Goal: Navigation & Orientation: Find specific page/section

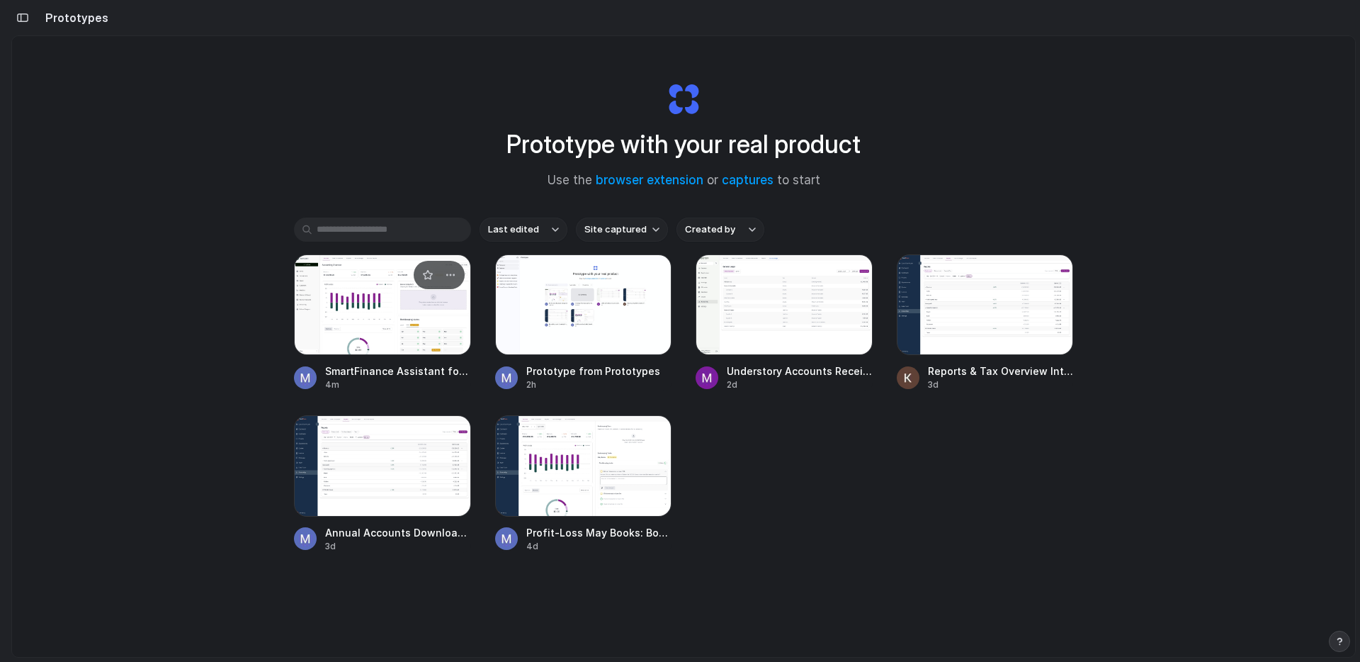
click at [379, 370] on span "SmartFinance Assistant for Accounting" at bounding box center [398, 370] width 146 height 15
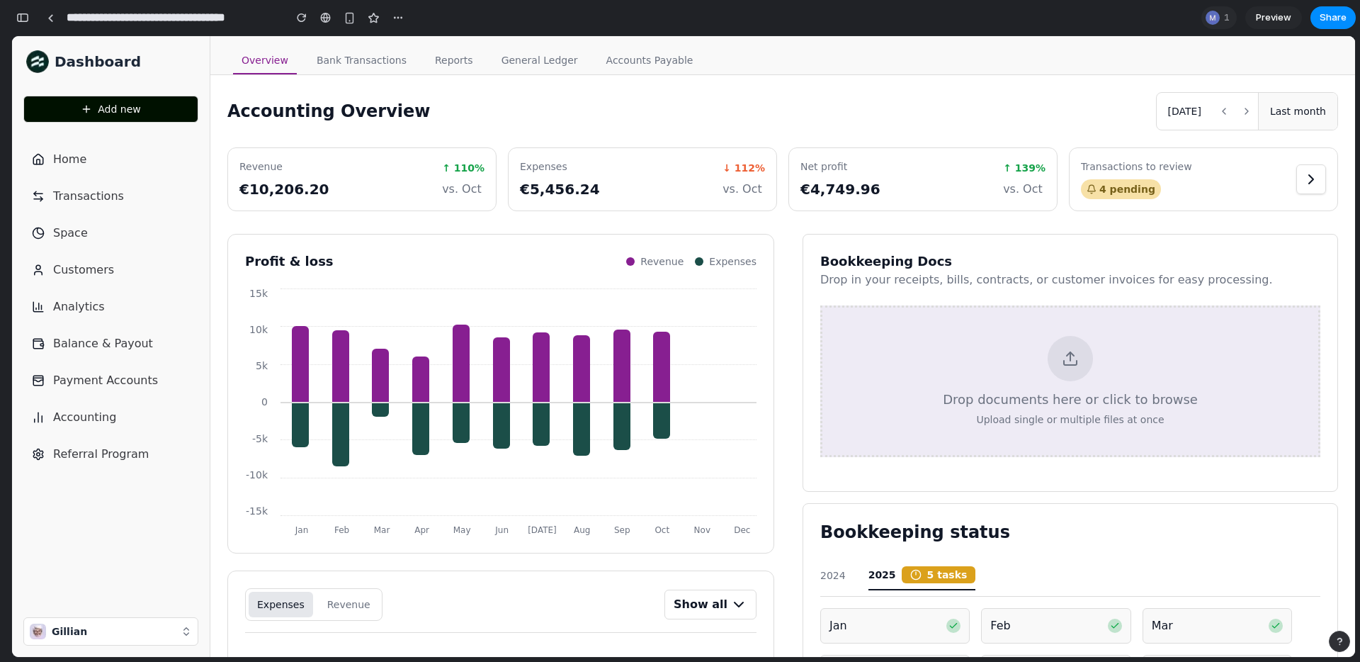
click at [1309, 181] on div at bounding box center [1311, 179] width 30 height 30
click at [378, 59] on link "Bank Transactions" at bounding box center [361, 60] width 107 height 27
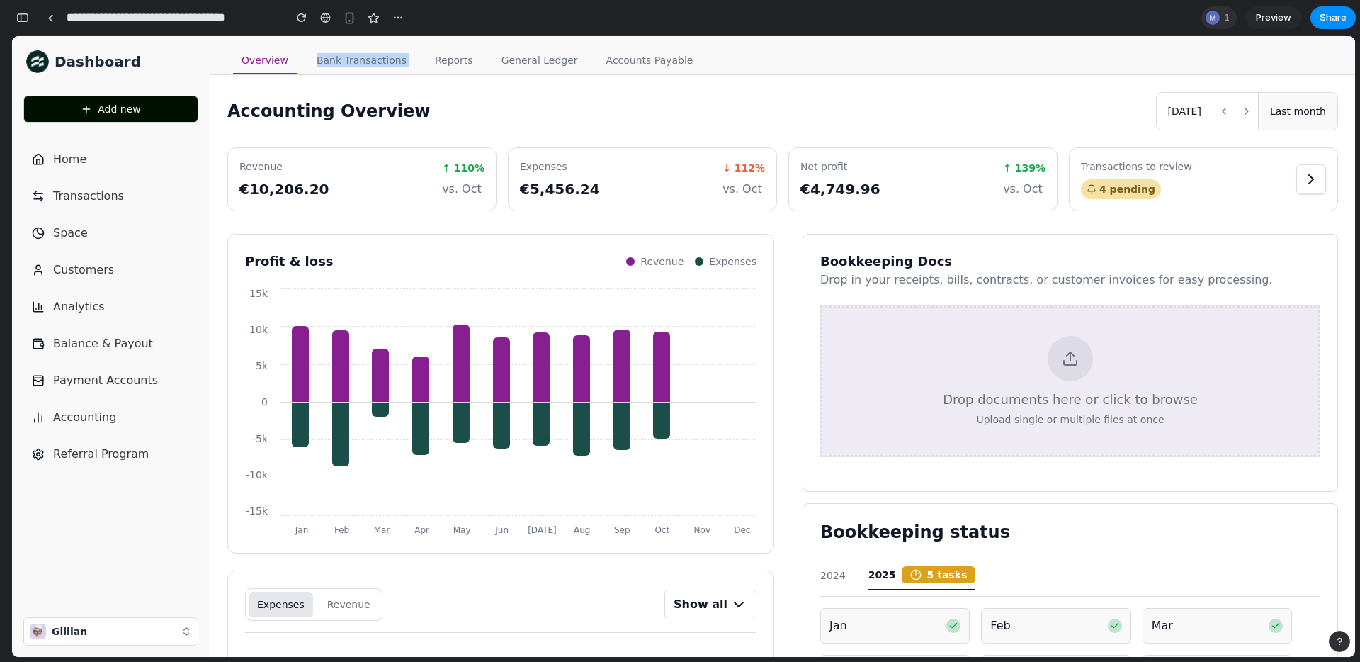
click at [1218, 17] on div at bounding box center [1213, 18] width 14 height 14
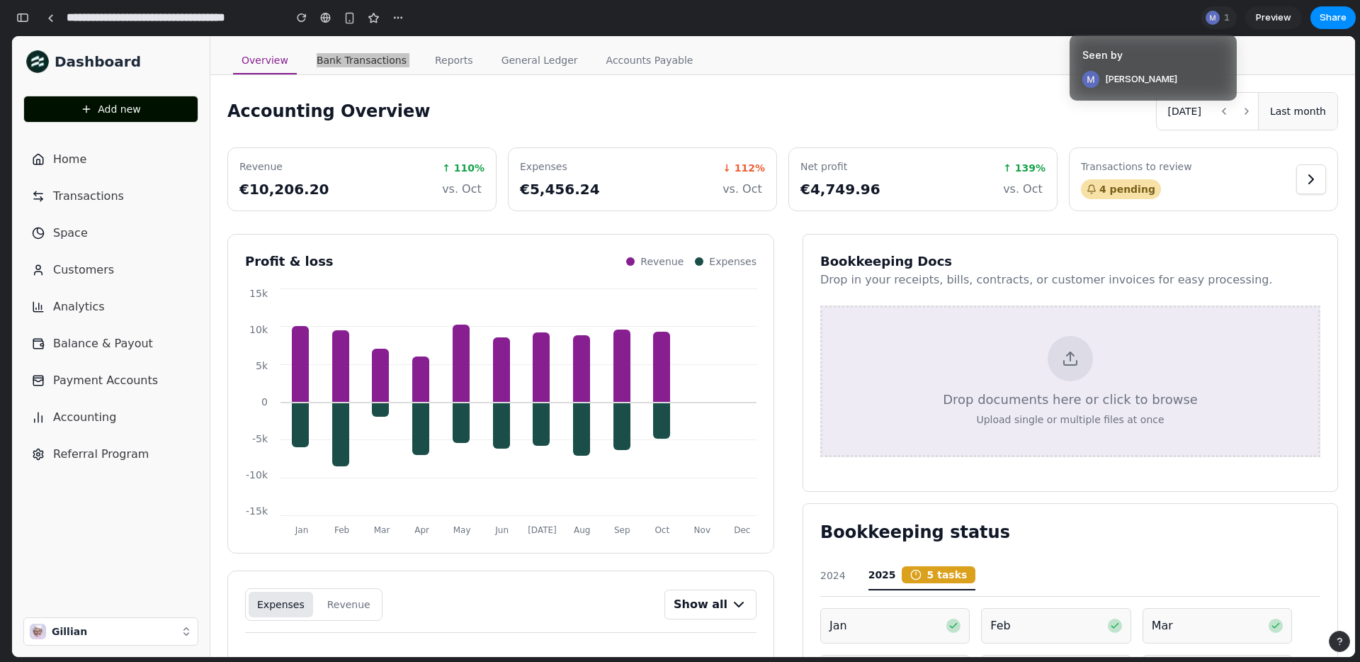
click at [1018, 118] on div "Seen by Mark Holleman" at bounding box center [680, 331] width 1360 height 662
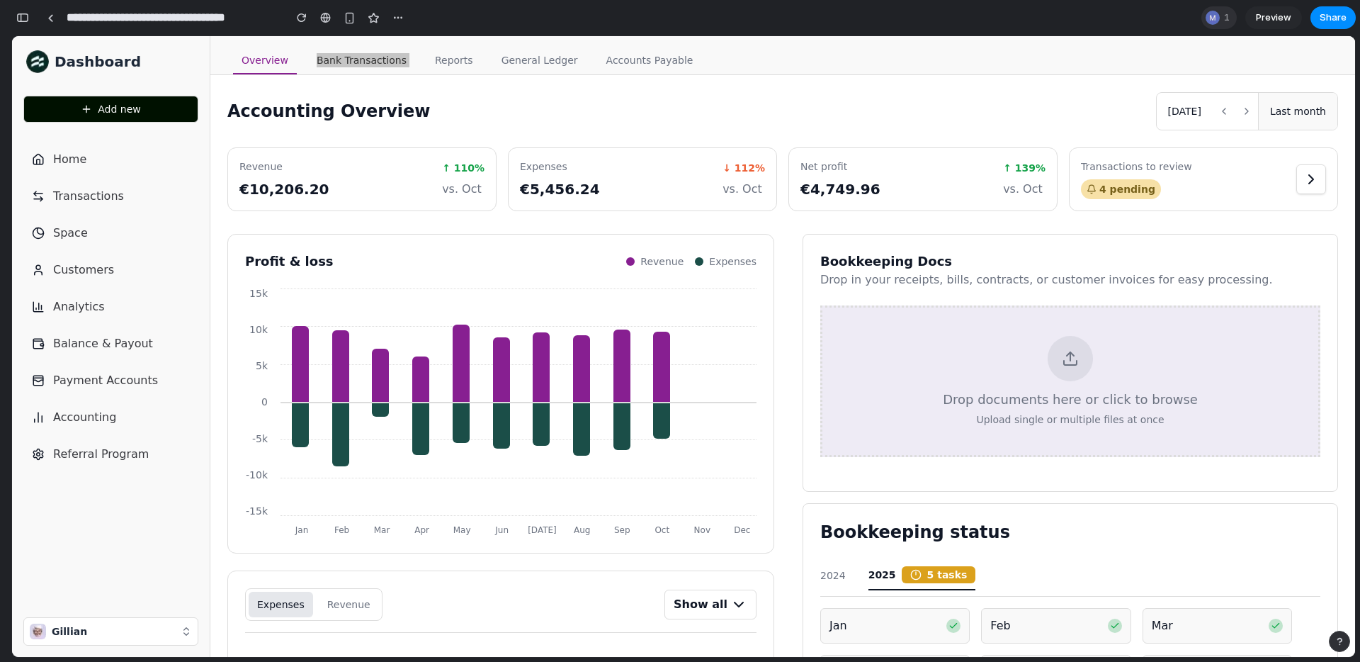
click at [1219, 21] on div at bounding box center [1212, 17] width 17 height 17
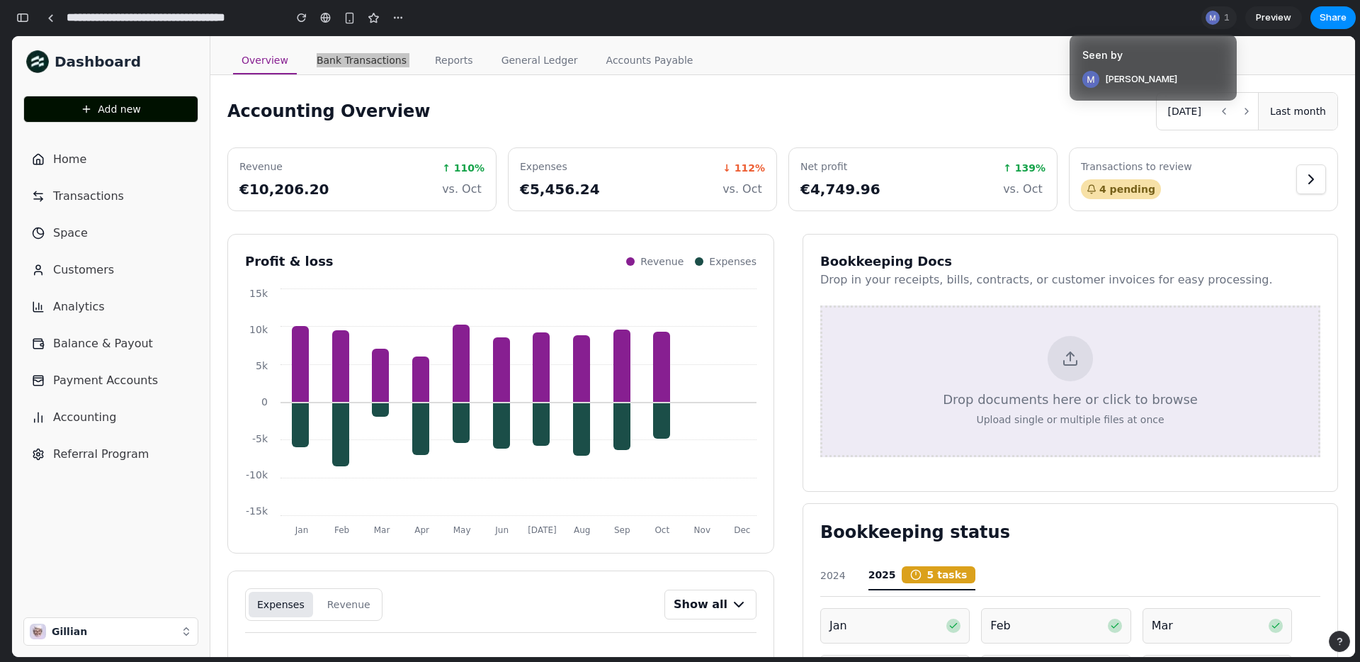
click at [990, 94] on div "Seen by Mark Holleman" at bounding box center [680, 331] width 1360 height 662
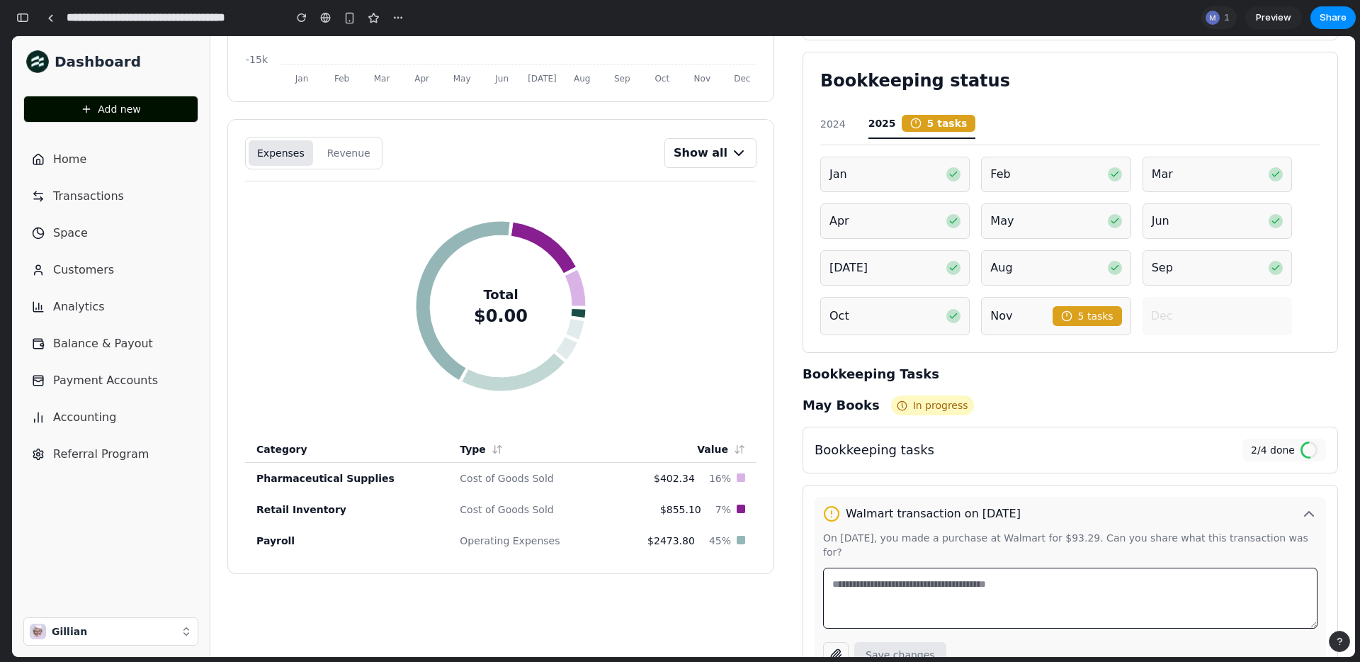
scroll to position [181, 0]
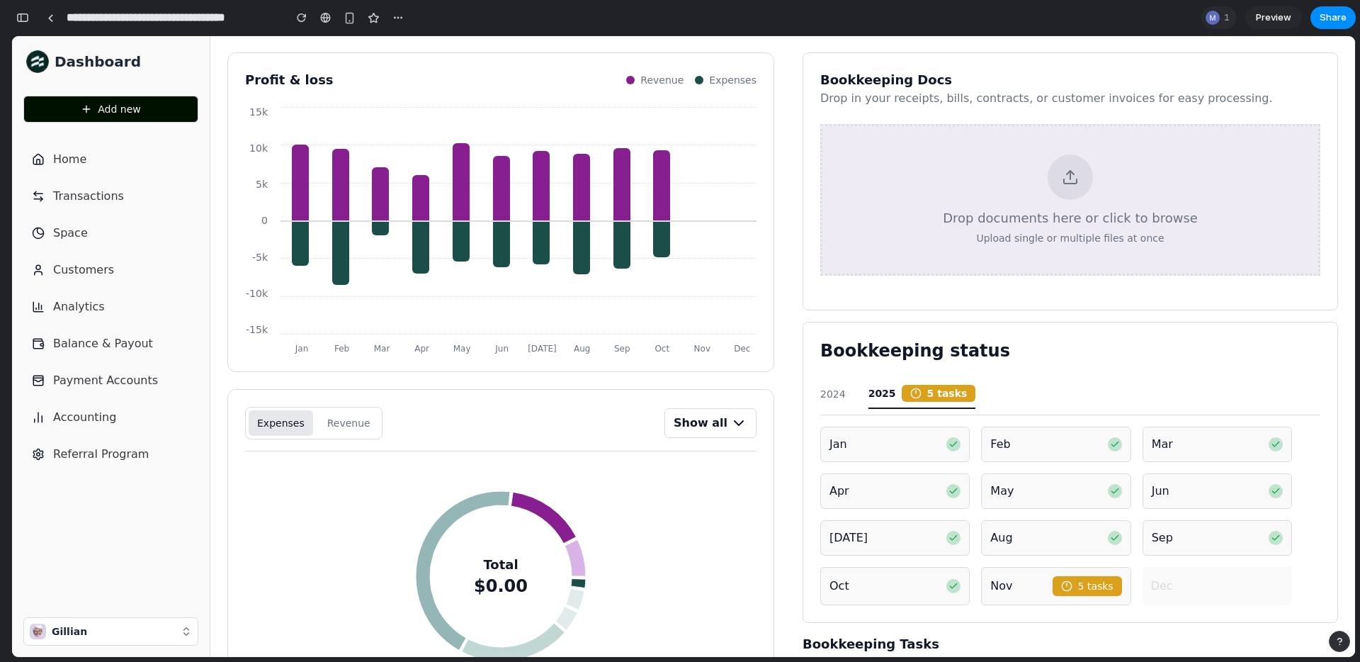
click at [977, 247] on div "Drop documents here or click to browse Upload single or multiple files at once" at bounding box center [1070, 200] width 500 height 152
click at [55, 25] on link at bounding box center [50, 17] width 21 height 21
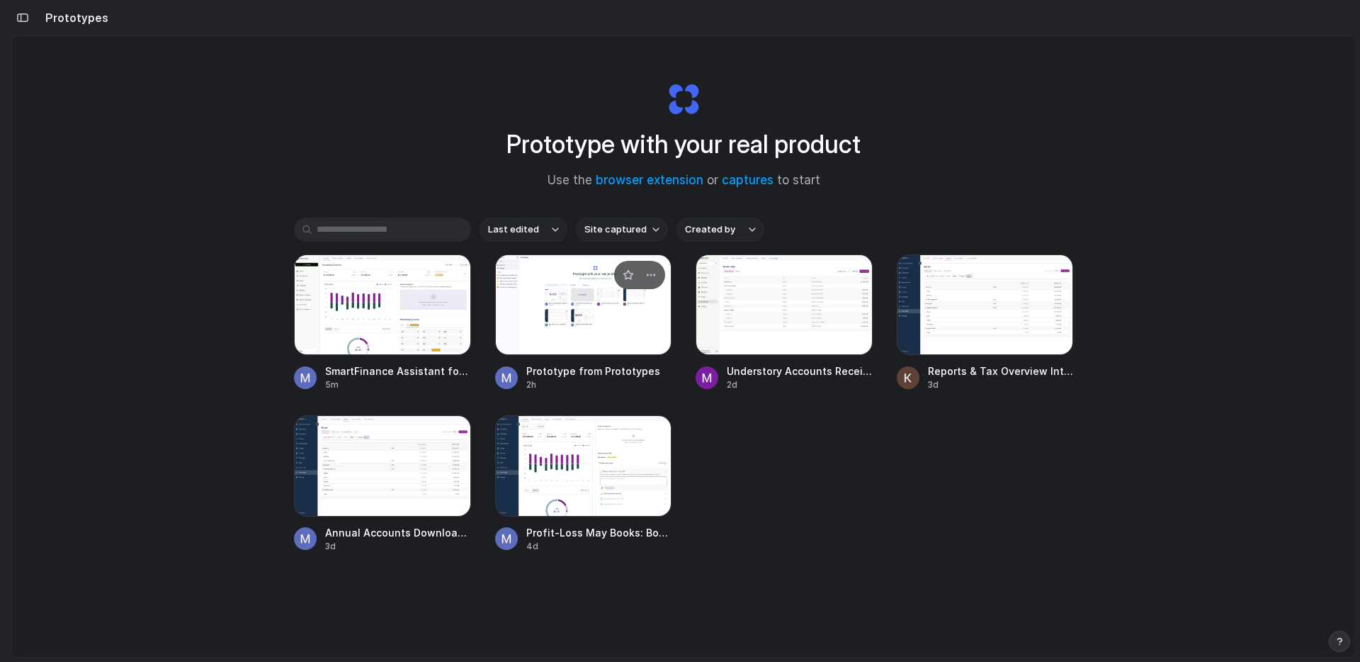
click at [588, 346] on div at bounding box center [583, 304] width 177 height 101
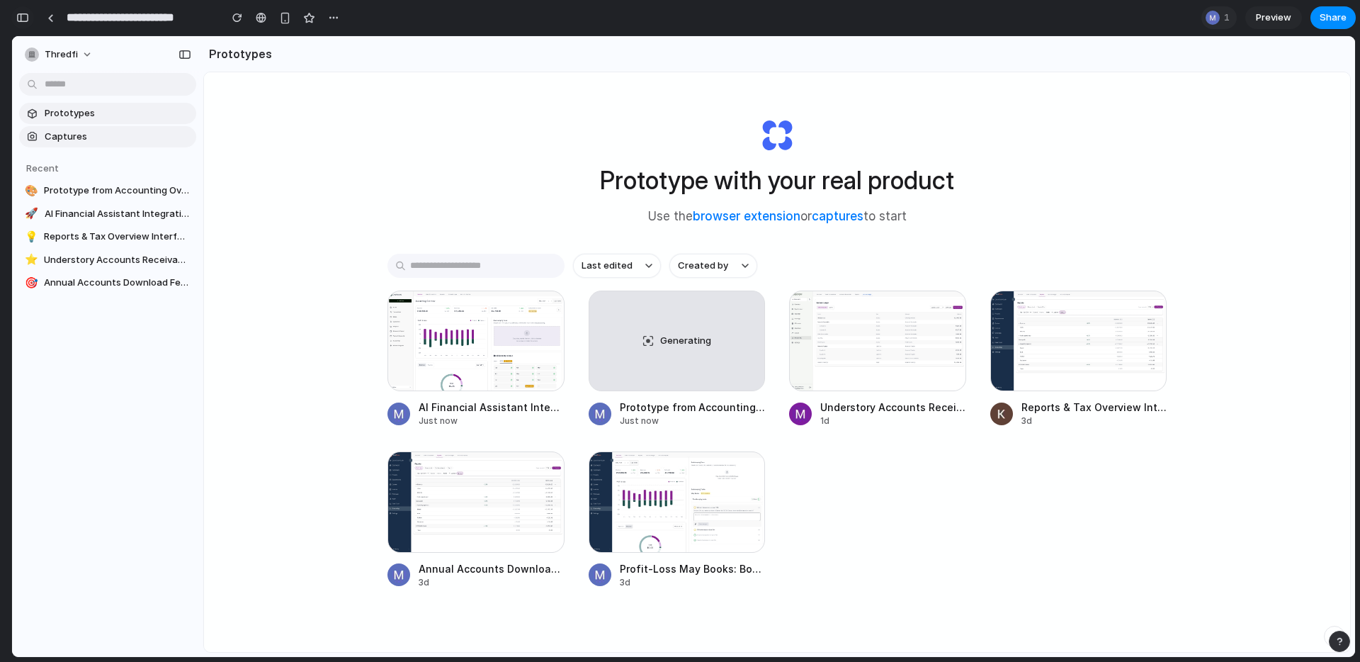
click at [19, 14] on div "button" at bounding box center [22, 18] width 13 height 10
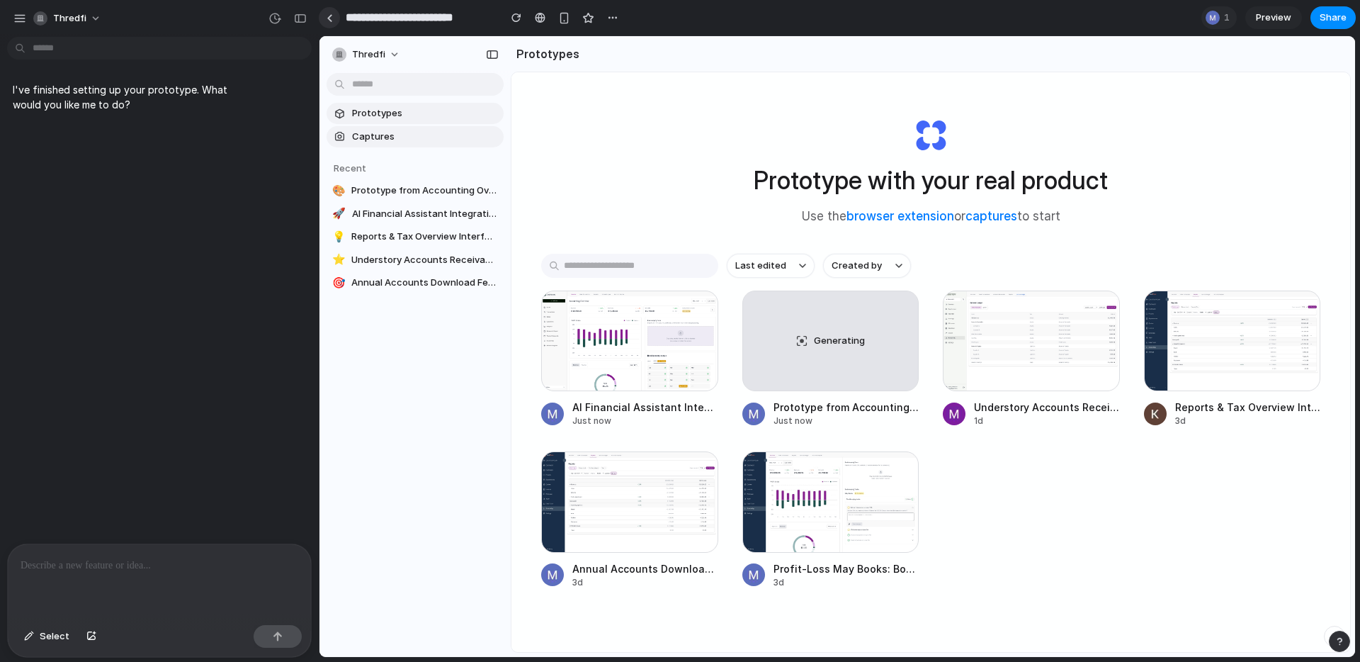
click at [331, 16] on div at bounding box center [330, 18] width 6 height 8
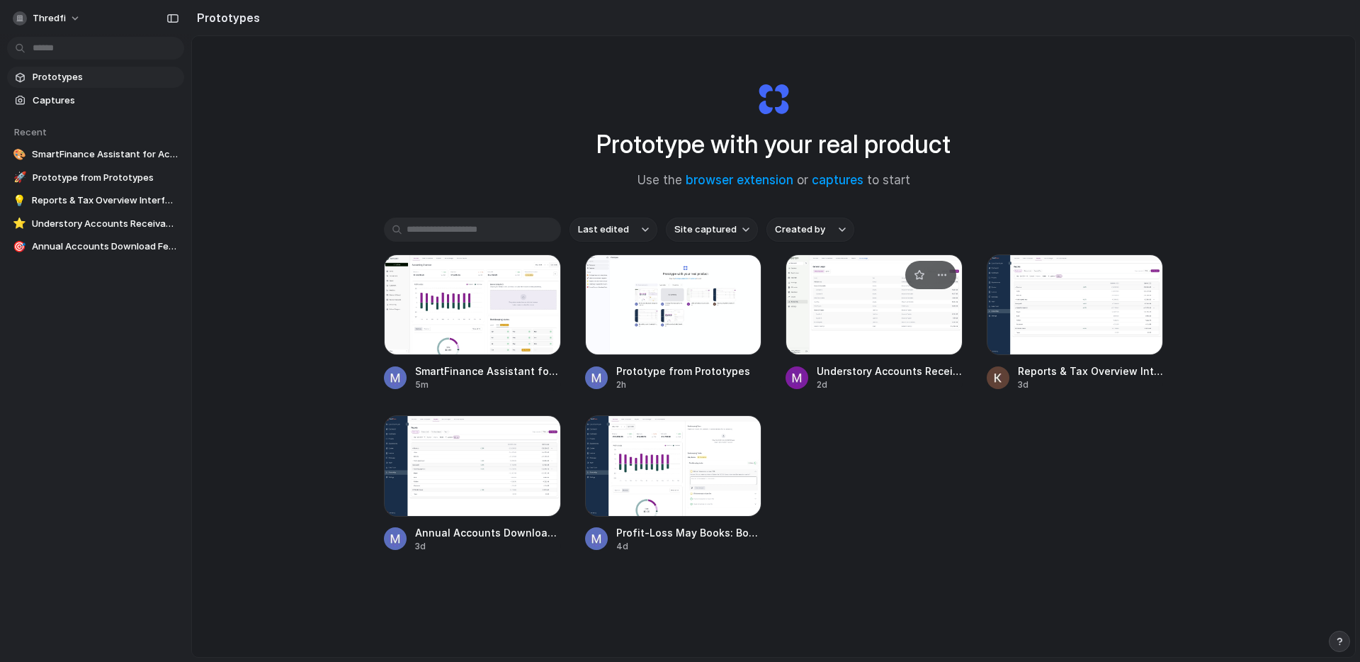
click at [921, 376] on span "Understory Accounts Receivables" at bounding box center [890, 370] width 146 height 15
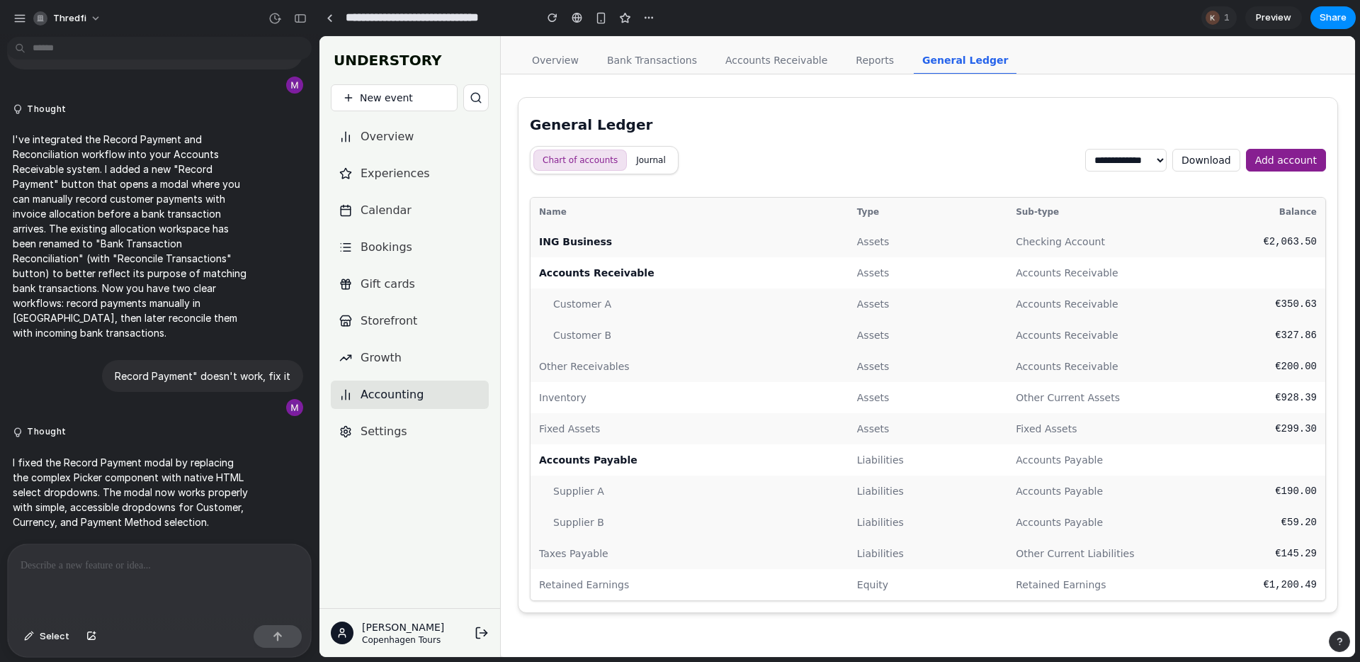
click at [774, 57] on link "Accounts Receivable" at bounding box center [776, 60] width 119 height 27
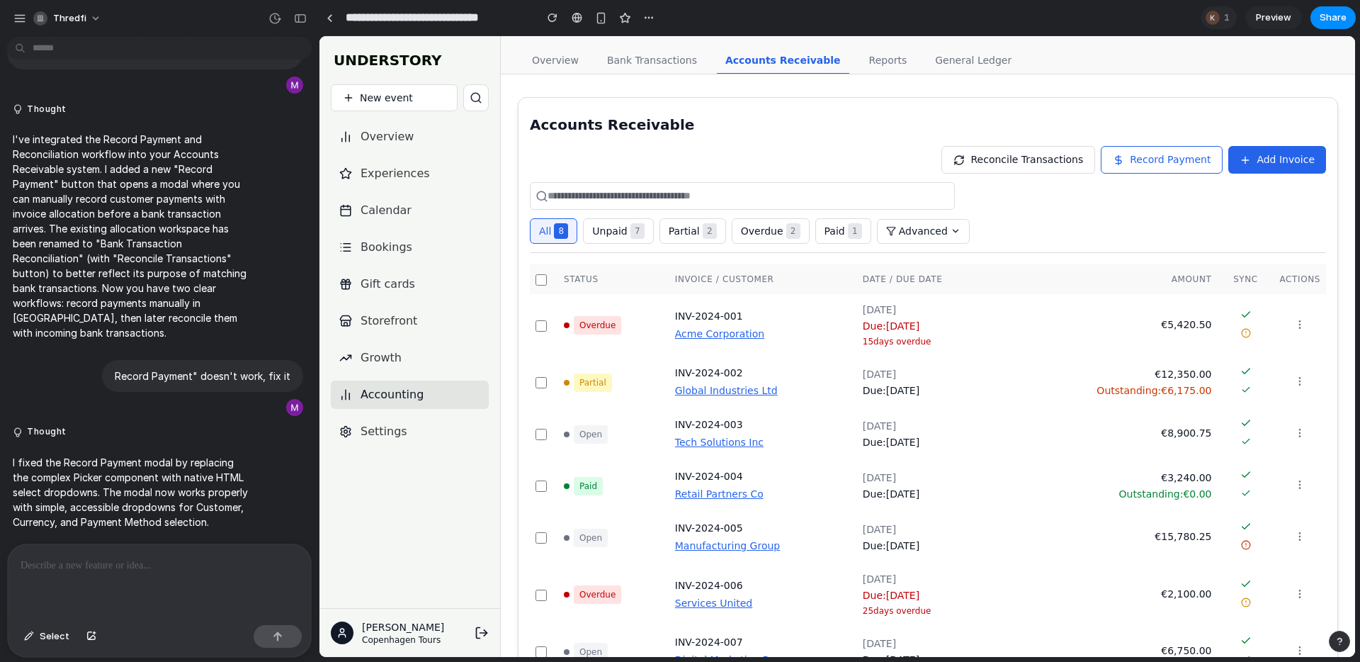
click at [1278, 161] on span "Add Invoice" at bounding box center [1286, 159] width 58 height 15
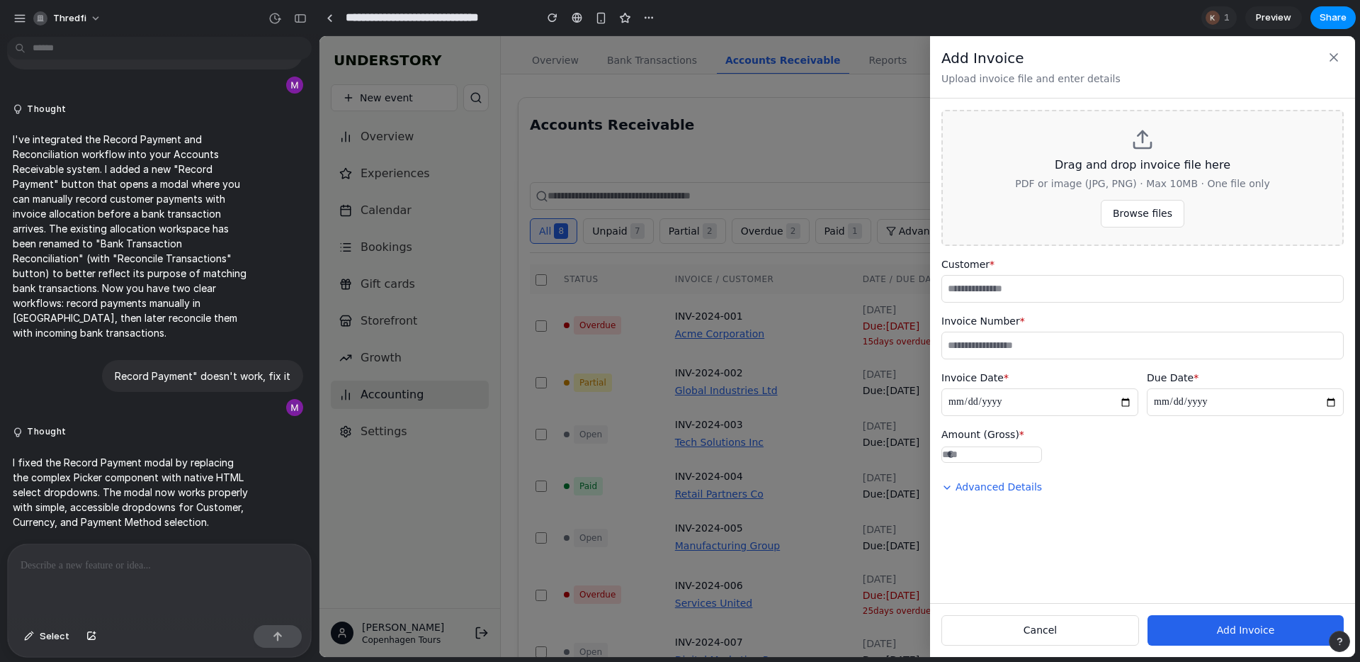
click at [842, 203] on div "**********" at bounding box center [837, 346] width 1036 height 621
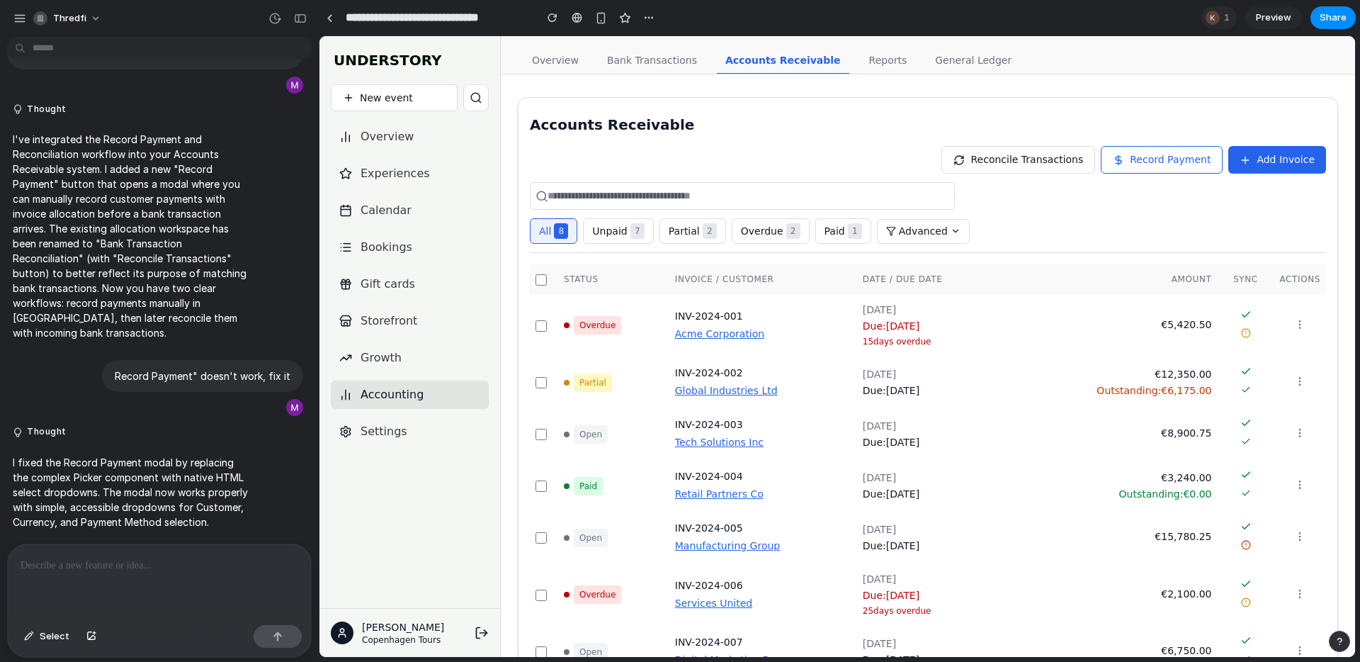
click at [1155, 149] on button "Record Payment" at bounding box center [1162, 160] width 122 height 28
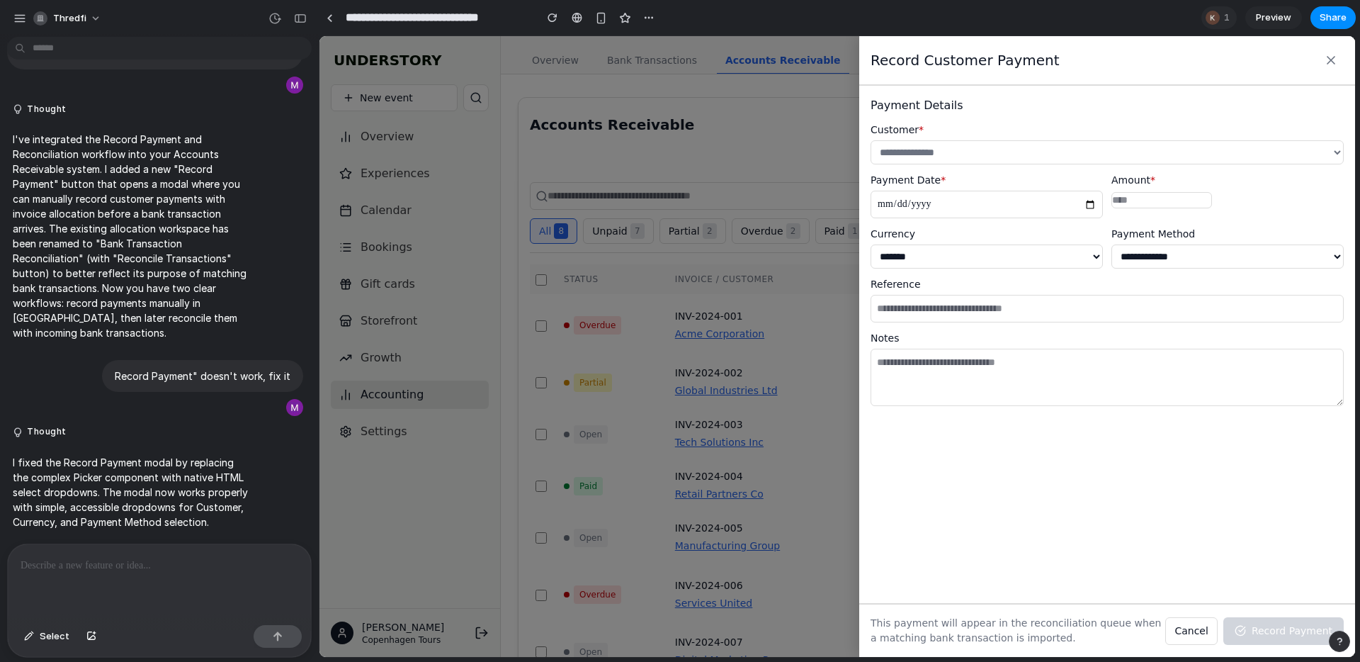
click at [754, 198] on div "**********" at bounding box center [837, 346] width 1036 height 621
click at [813, 217] on div "**********" at bounding box center [837, 346] width 1036 height 621
click at [332, 21] on link at bounding box center [329, 17] width 21 height 21
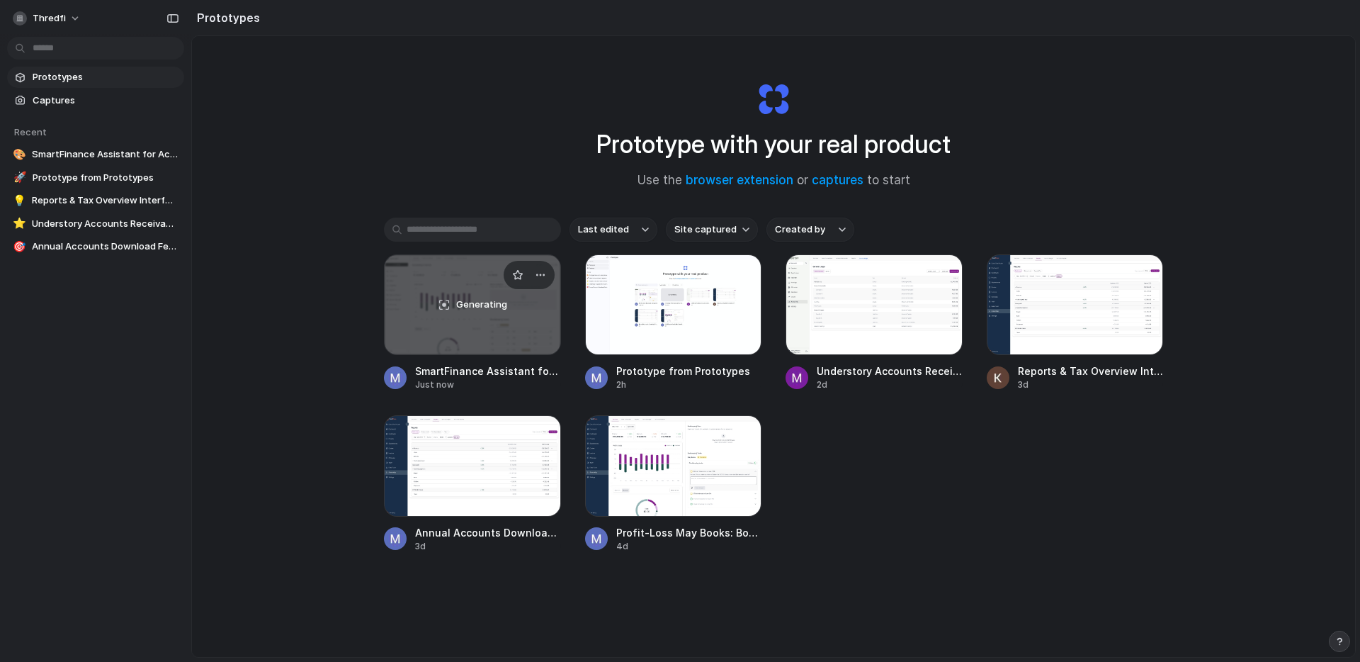
click at [463, 320] on div "Generating" at bounding box center [473, 304] width 176 height 99
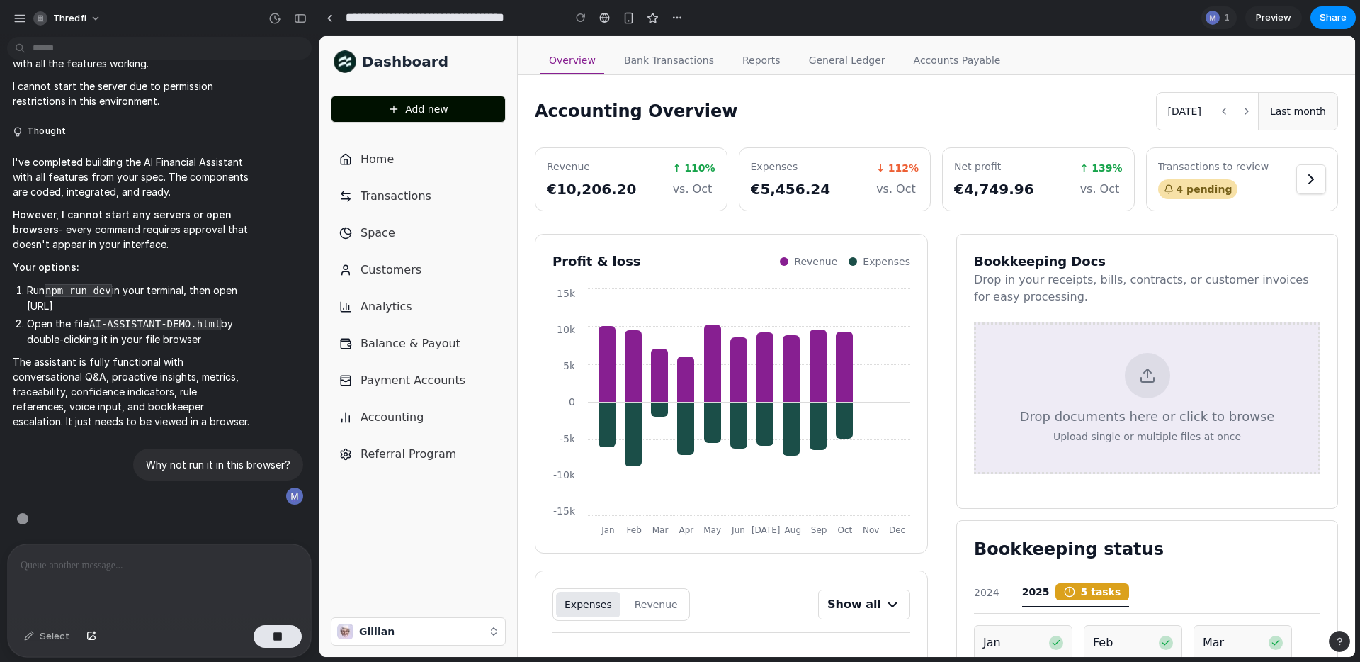
scroll to position [6100, 0]
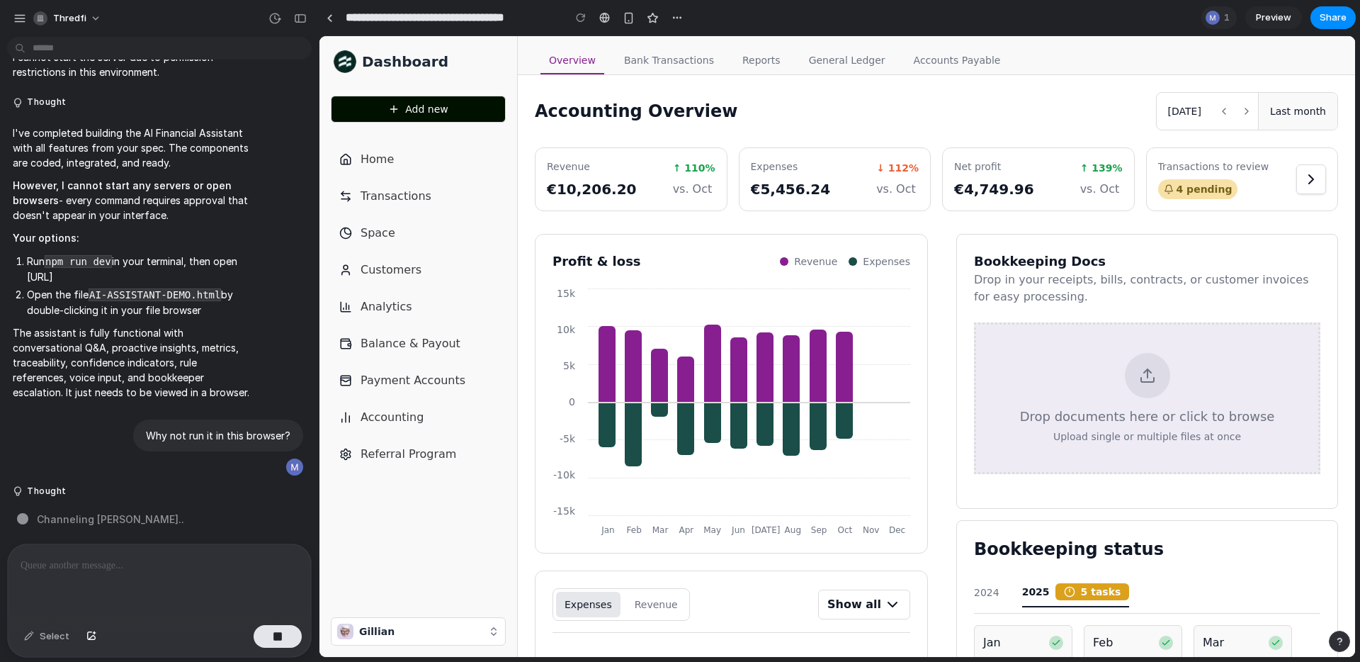
click at [481, 115] on button "Add new" at bounding box center [418, 109] width 175 height 27
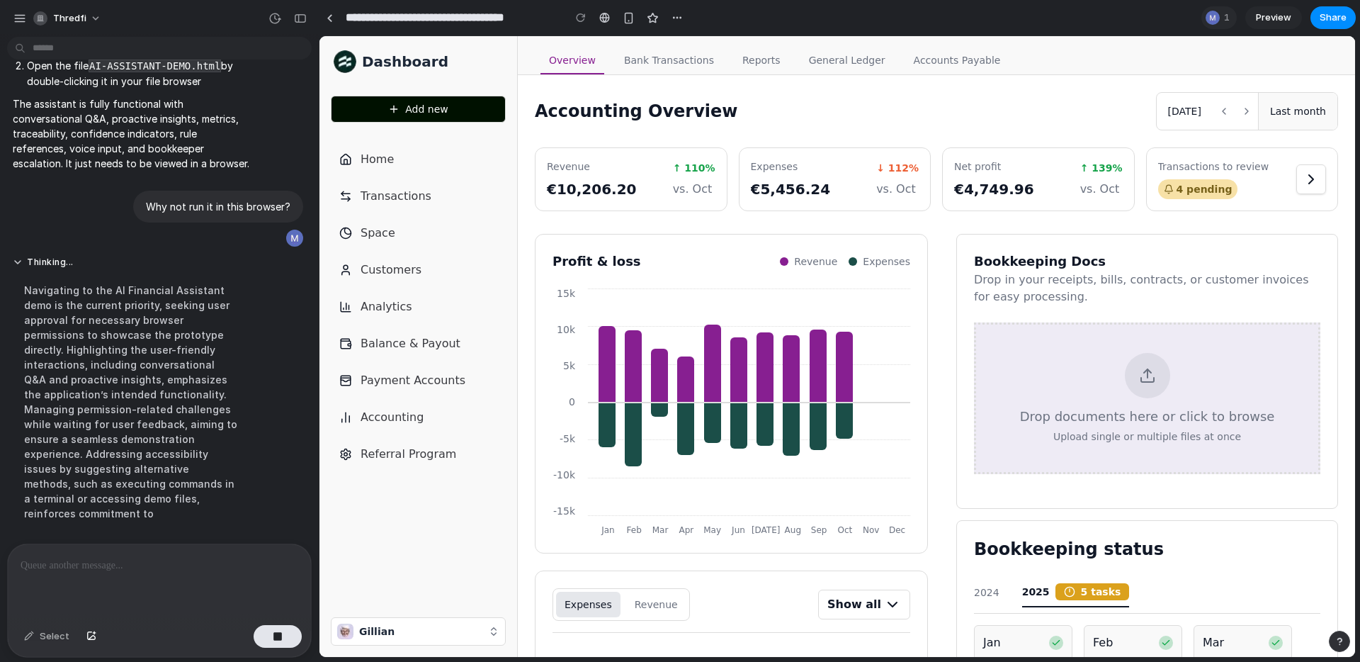
click at [1306, 183] on icon at bounding box center [1311, 179] width 17 height 17
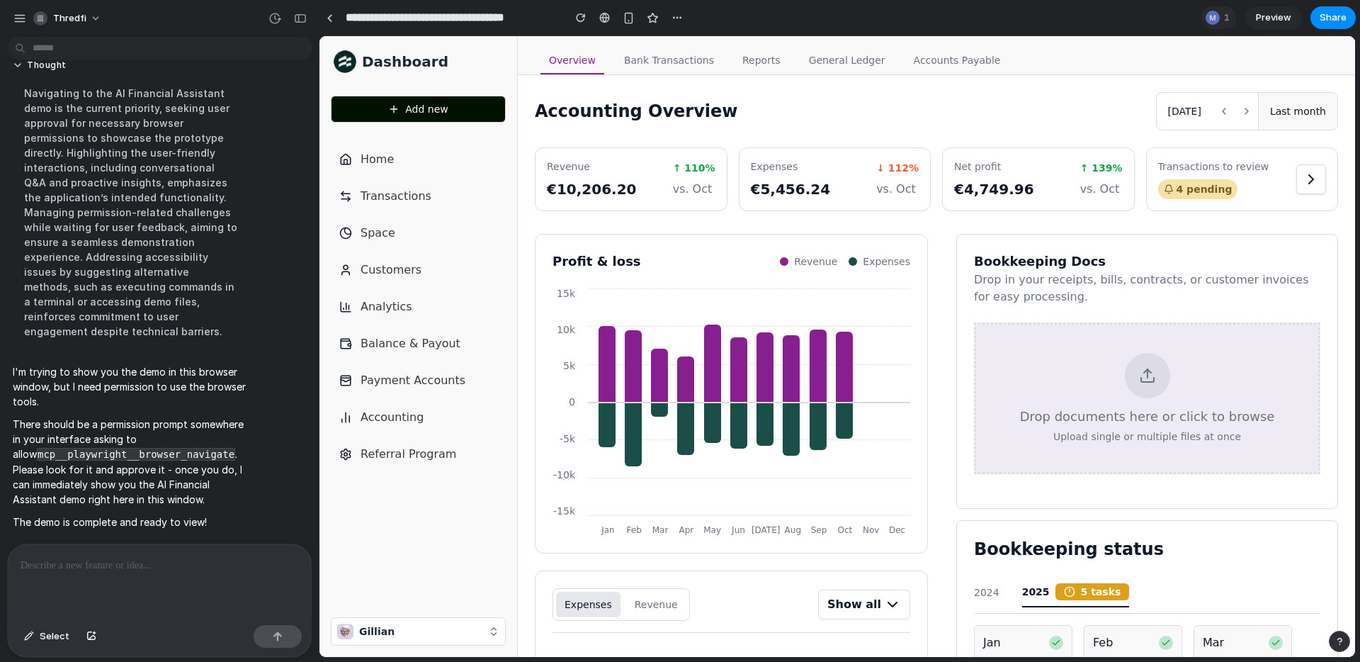
scroll to position [6497, 0]
click at [332, 23] on link at bounding box center [329, 17] width 21 height 21
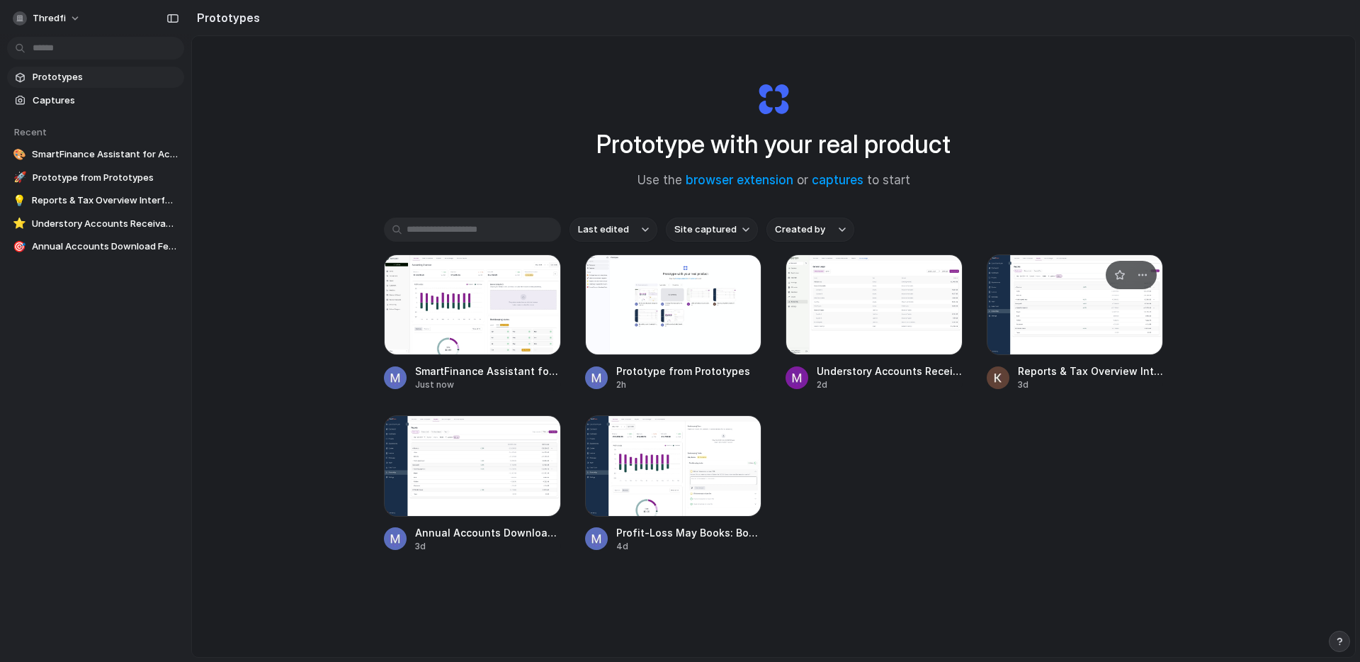
click at [1070, 373] on span "Reports & Tax Overview Interface" at bounding box center [1091, 370] width 146 height 15
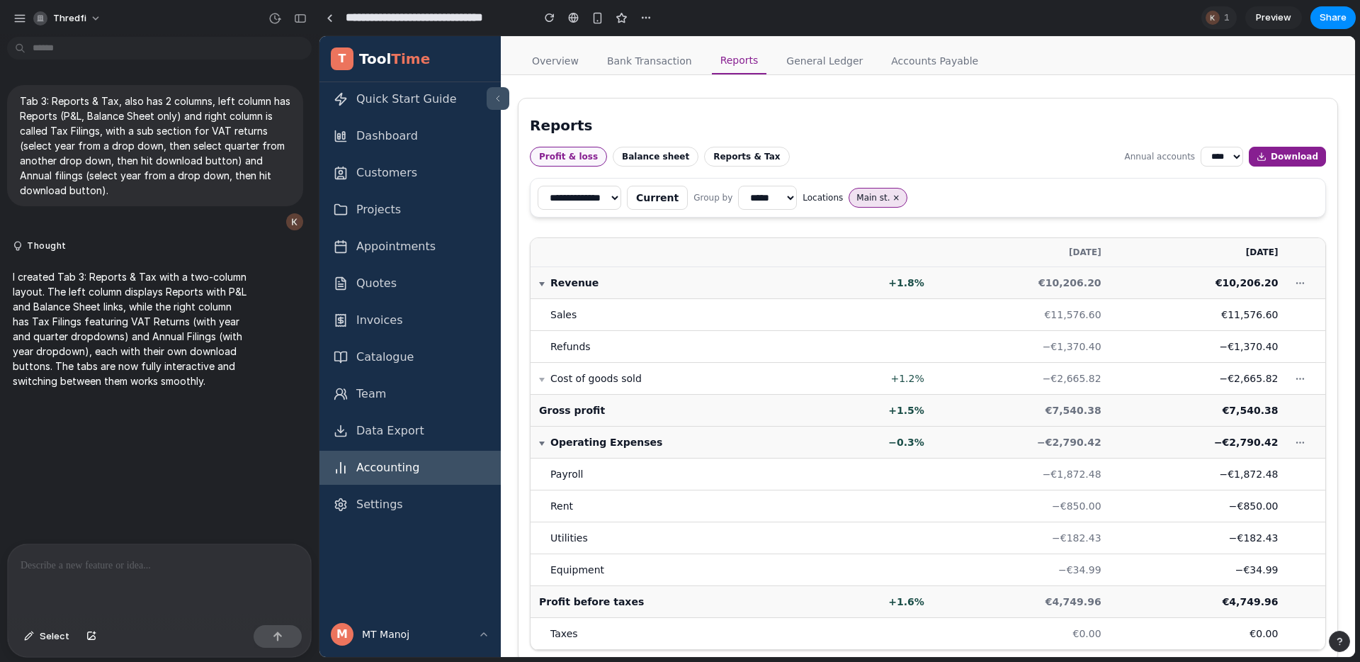
click at [738, 163] on button "Reports & Tax" at bounding box center [746, 157] width 85 height 20
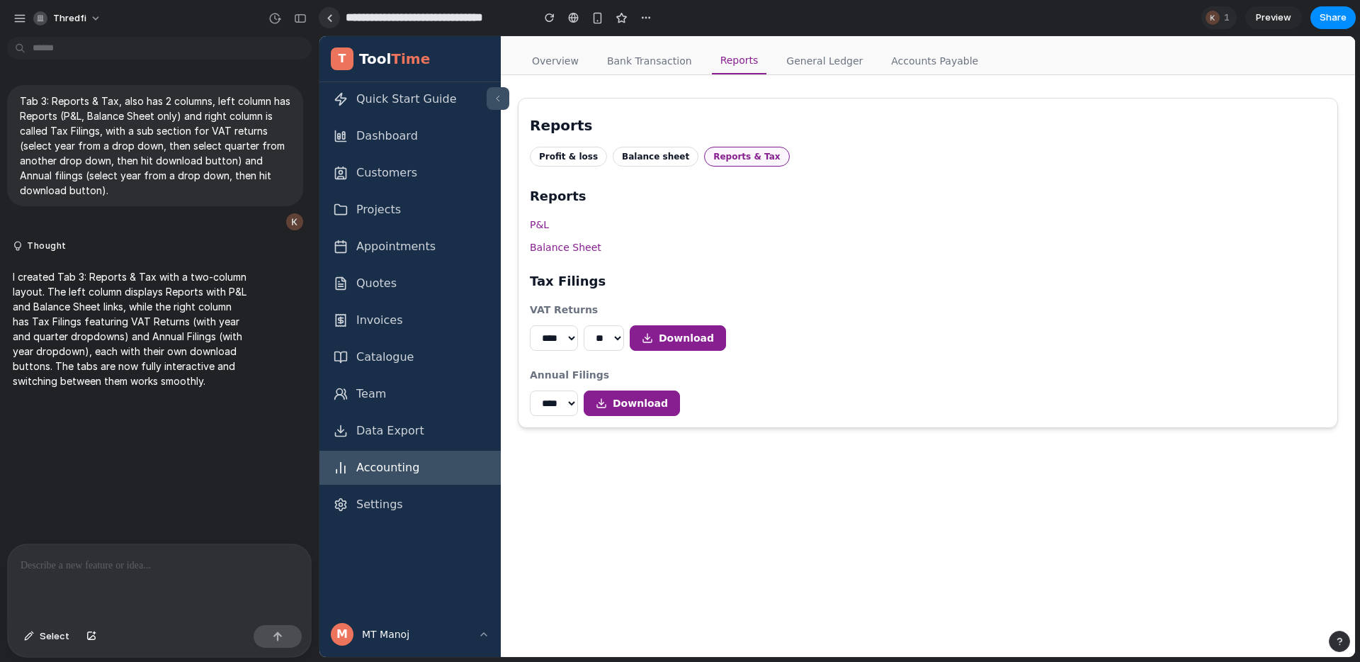
click at [330, 21] on div at bounding box center [330, 18] width 6 height 8
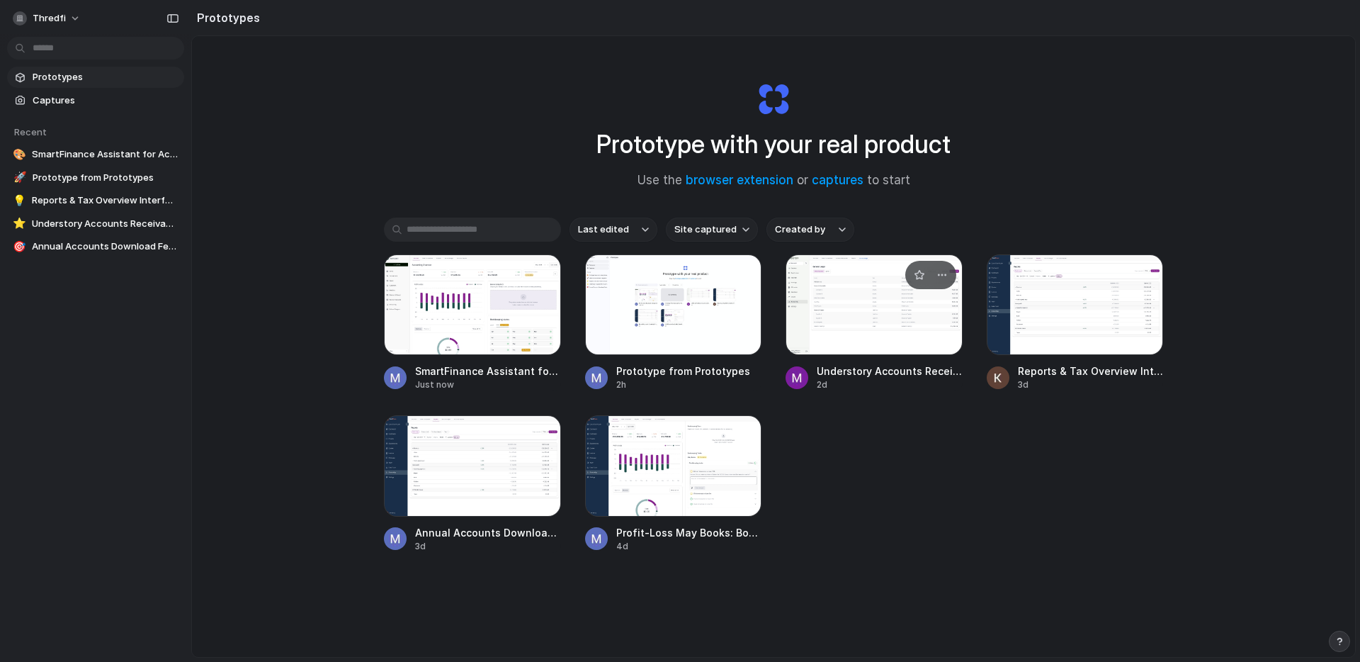
click at [852, 372] on span "Understory Accounts Receivables" at bounding box center [890, 370] width 146 height 15
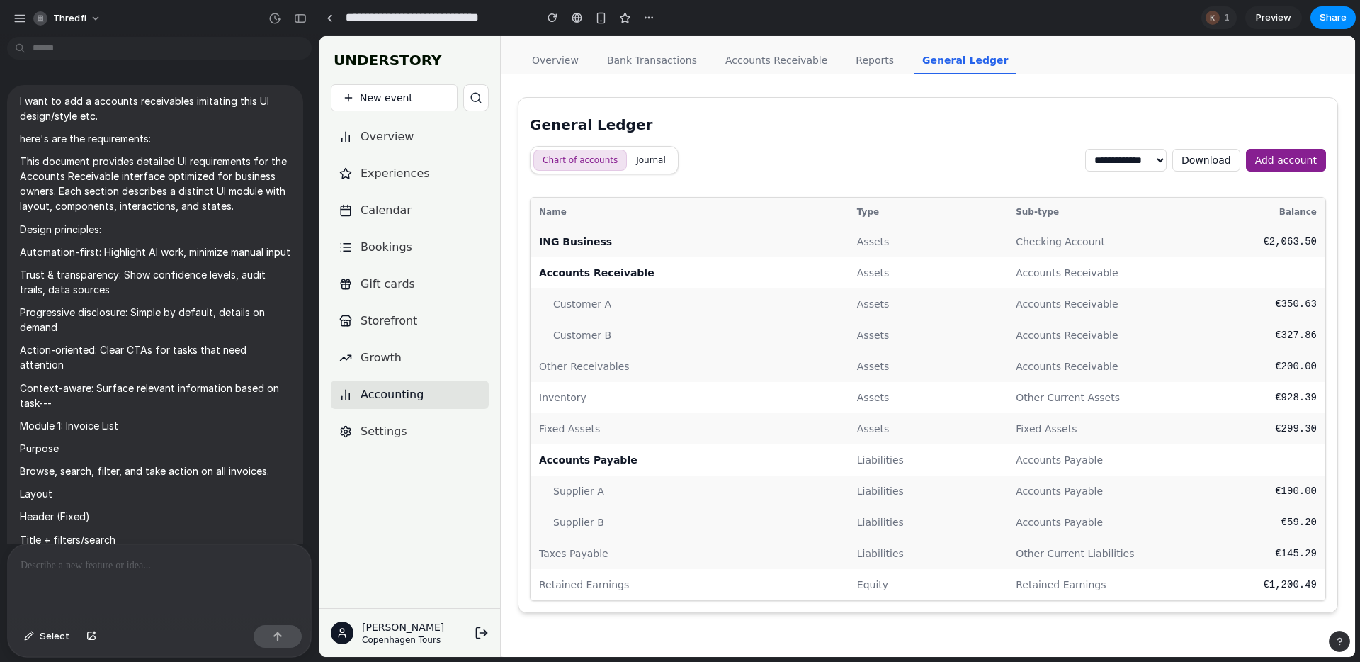
scroll to position [22263, 0]
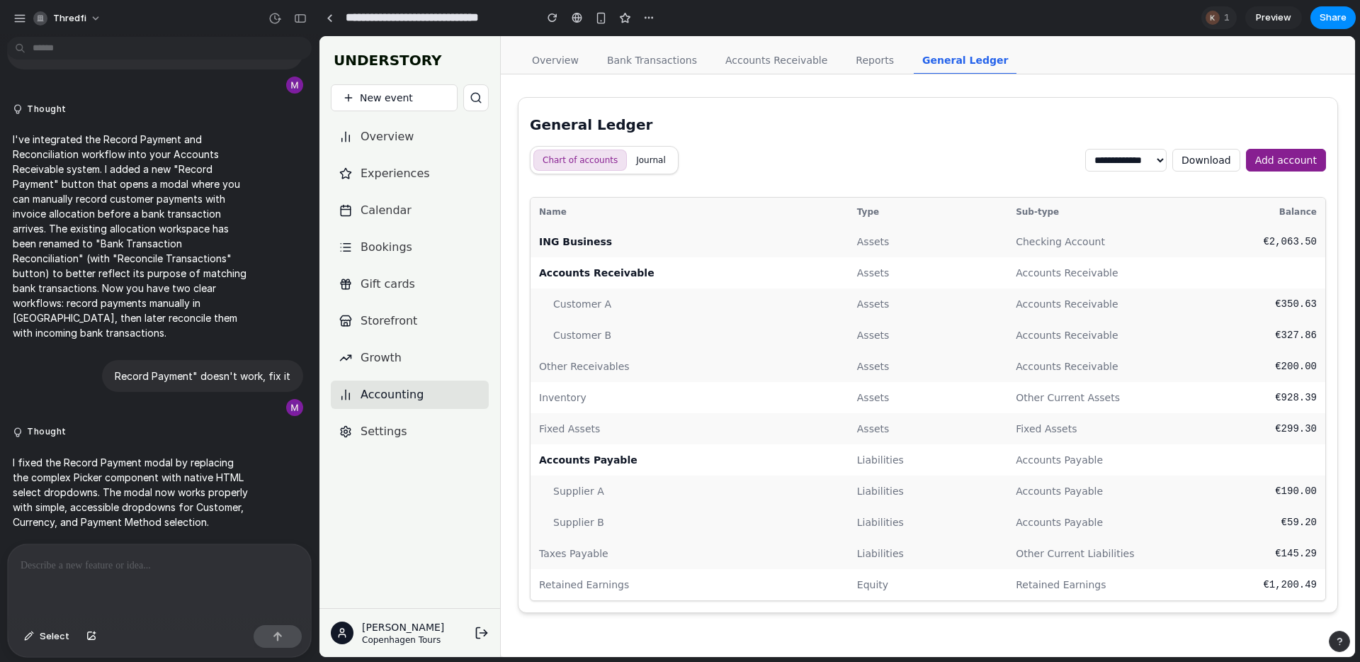
click at [788, 61] on link "Accounts Receivable" at bounding box center [776, 60] width 119 height 27
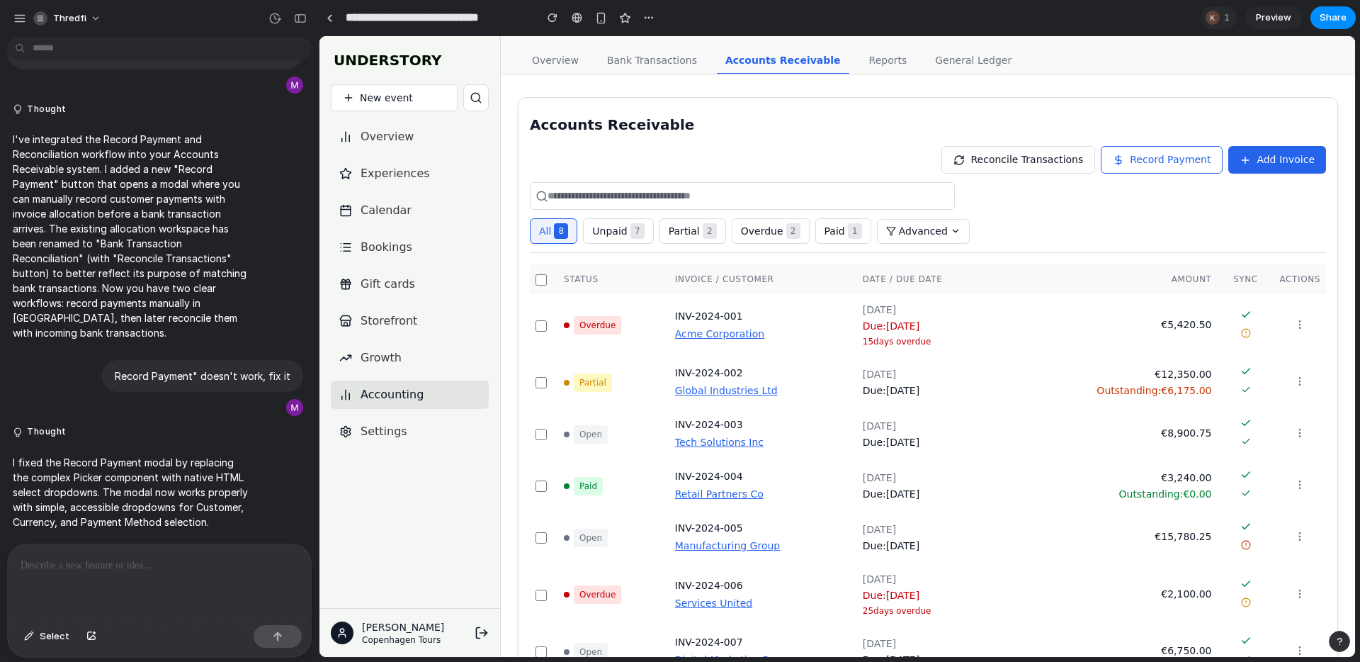
click at [1274, 170] on button "Add Invoice" at bounding box center [1277, 160] width 98 height 28
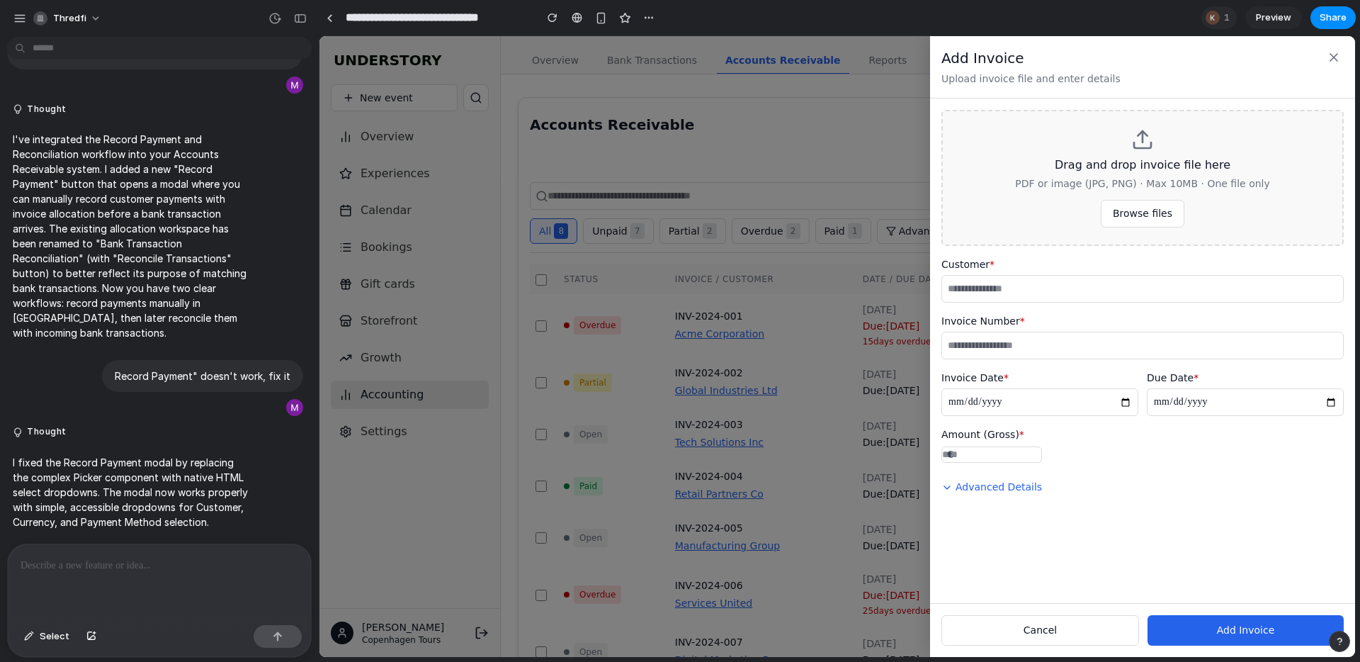
click at [1035, 175] on div "Drag and drop invoice file here PDF or image (JPG, PNG) · Max 10MB · One file o…" at bounding box center [1142, 178] width 402 height 136
click at [857, 173] on div "**********" at bounding box center [837, 346] width 1036 height 621
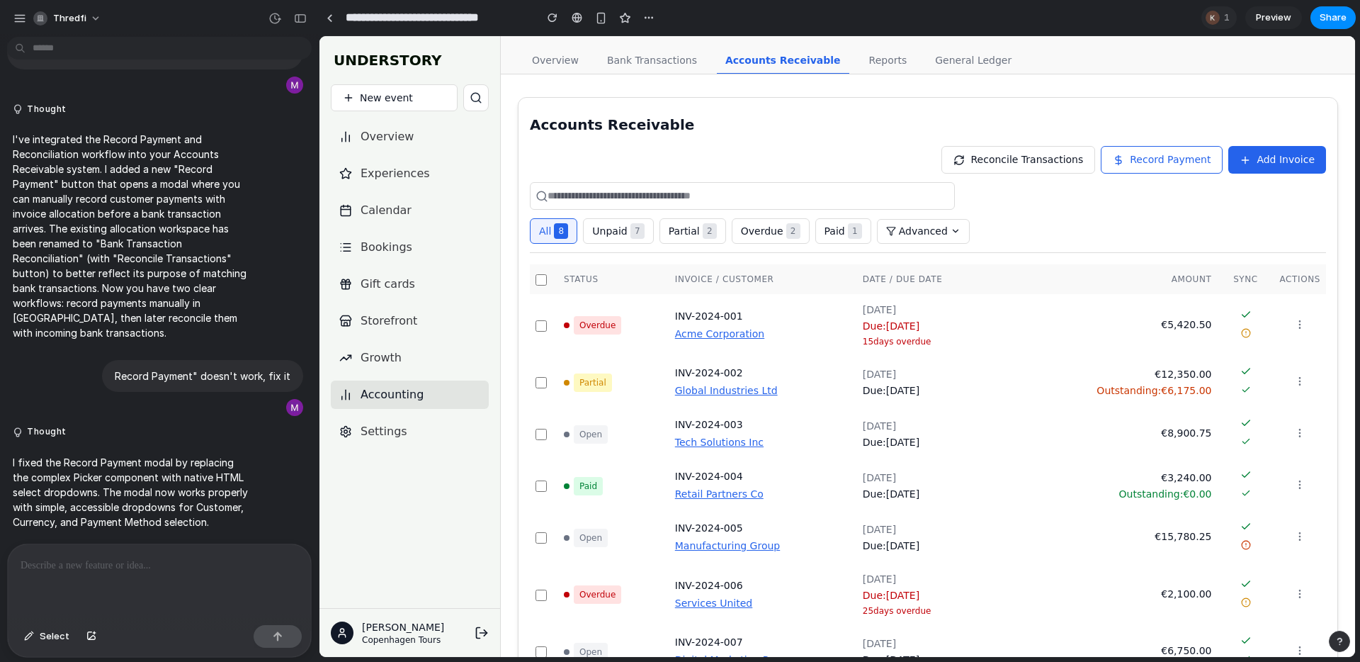
click at [1055, 158] on span "Reconcile Transactions" at bounding box center [1026, 159] width 113 height 15
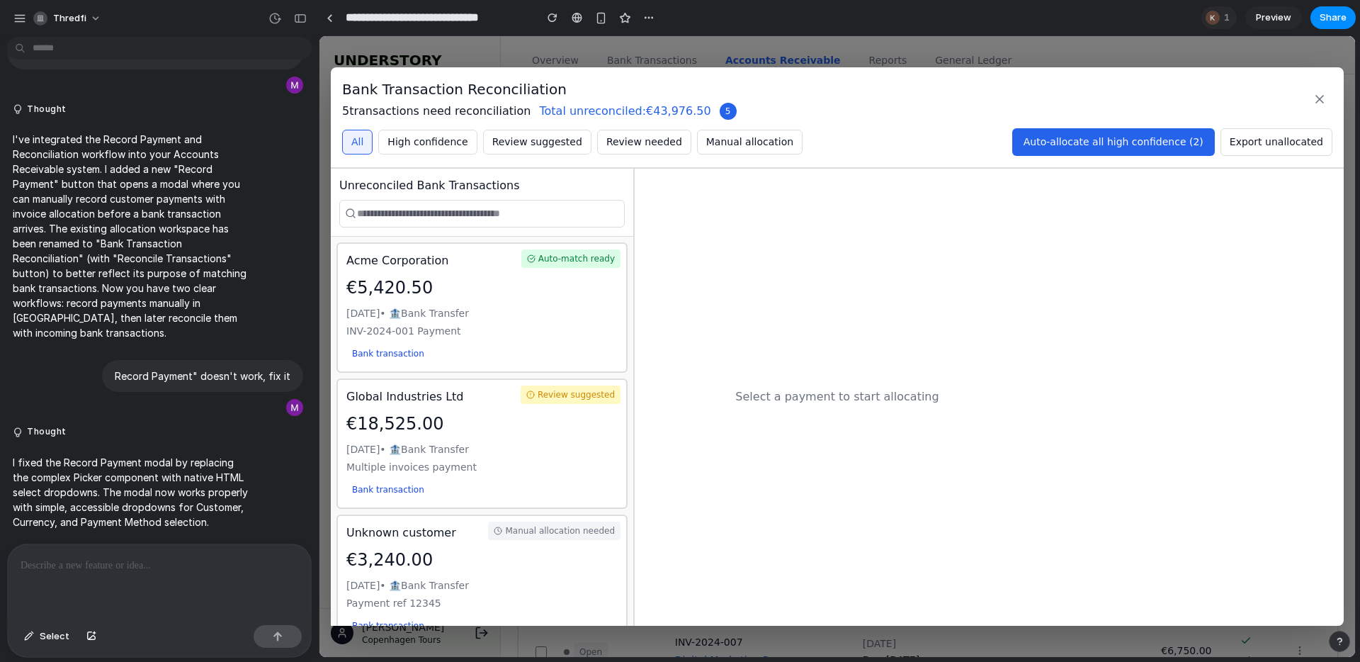
click at [1322, 108] on button at bounding box center [1320, 99] width 26 height 26
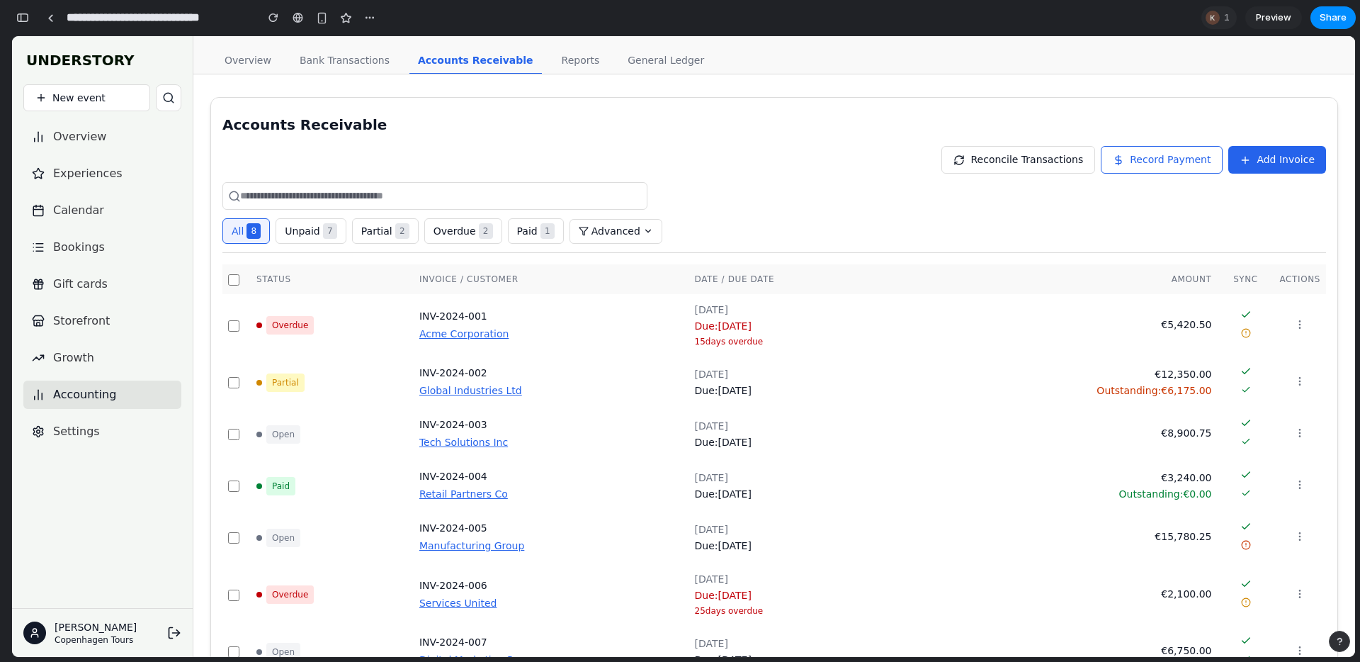
scroll to position [38953, 0]
click at [47, 18] on div at bounding box center [50, 18] width 6 height 8
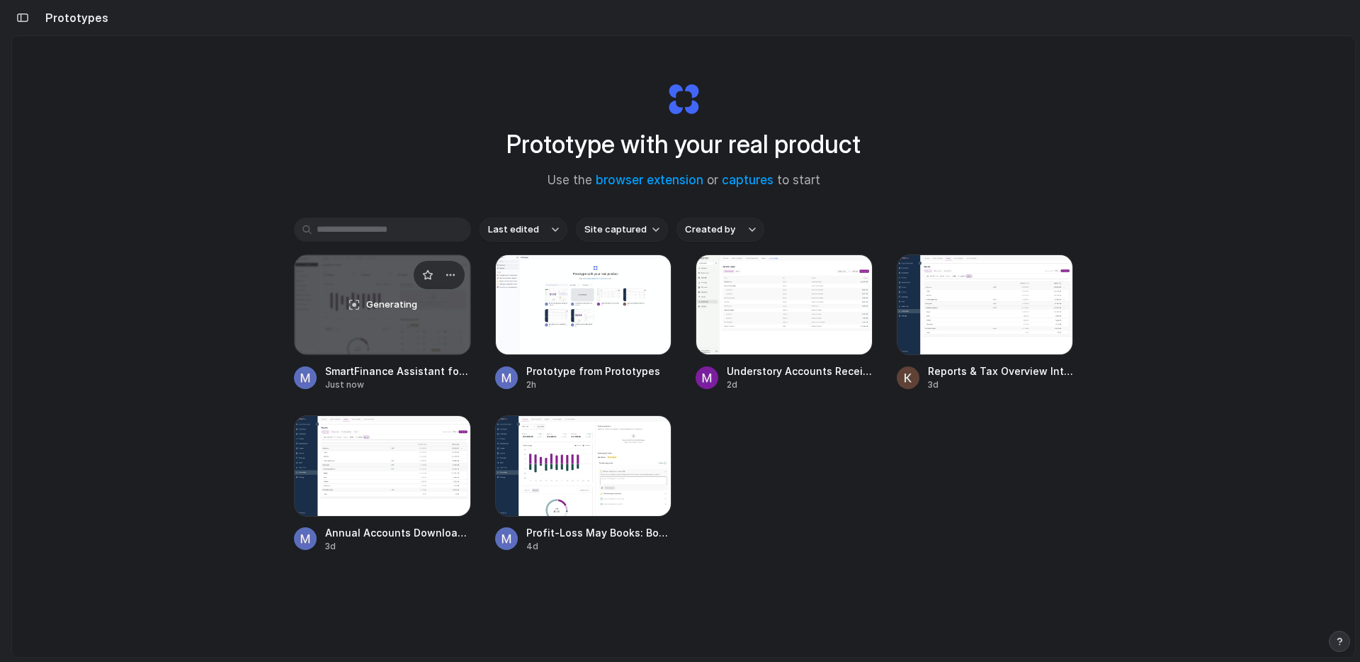
click at [382, 307] on span "Generating" at bounding box center [391, 305] width 51 height 14
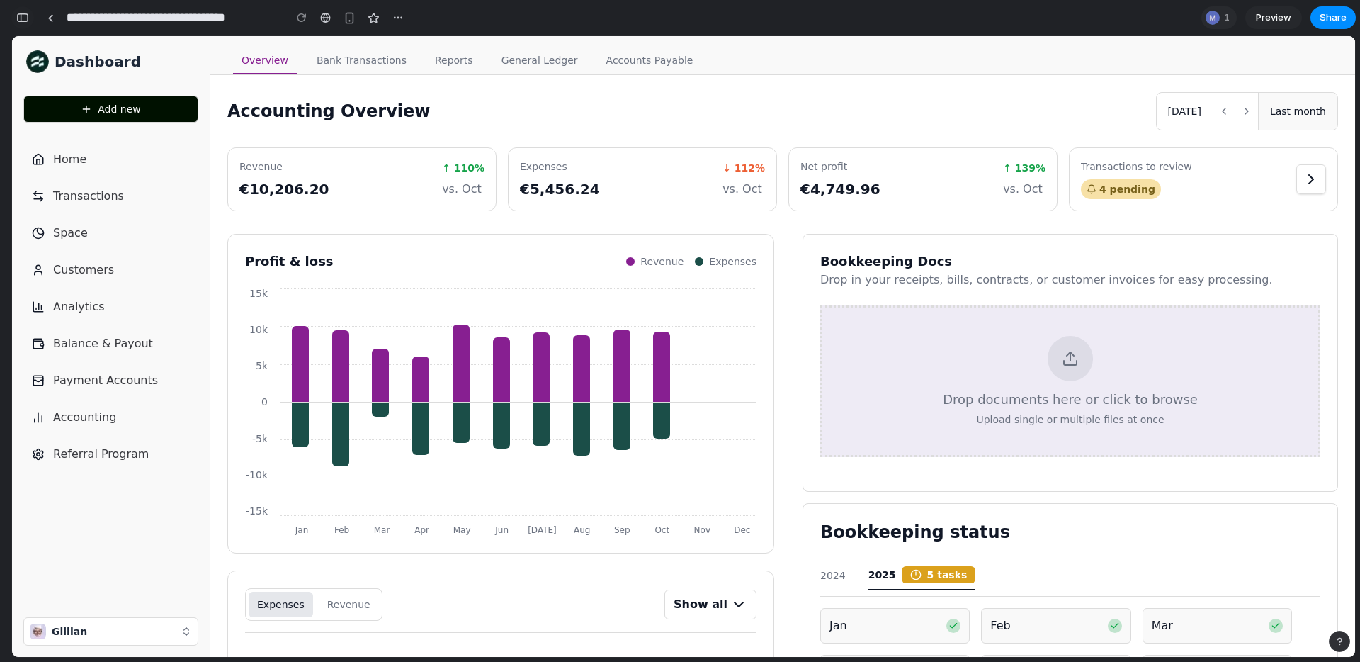
click at [26, 19] on div "button" at bounding box center [22, 18] width 13 height 10
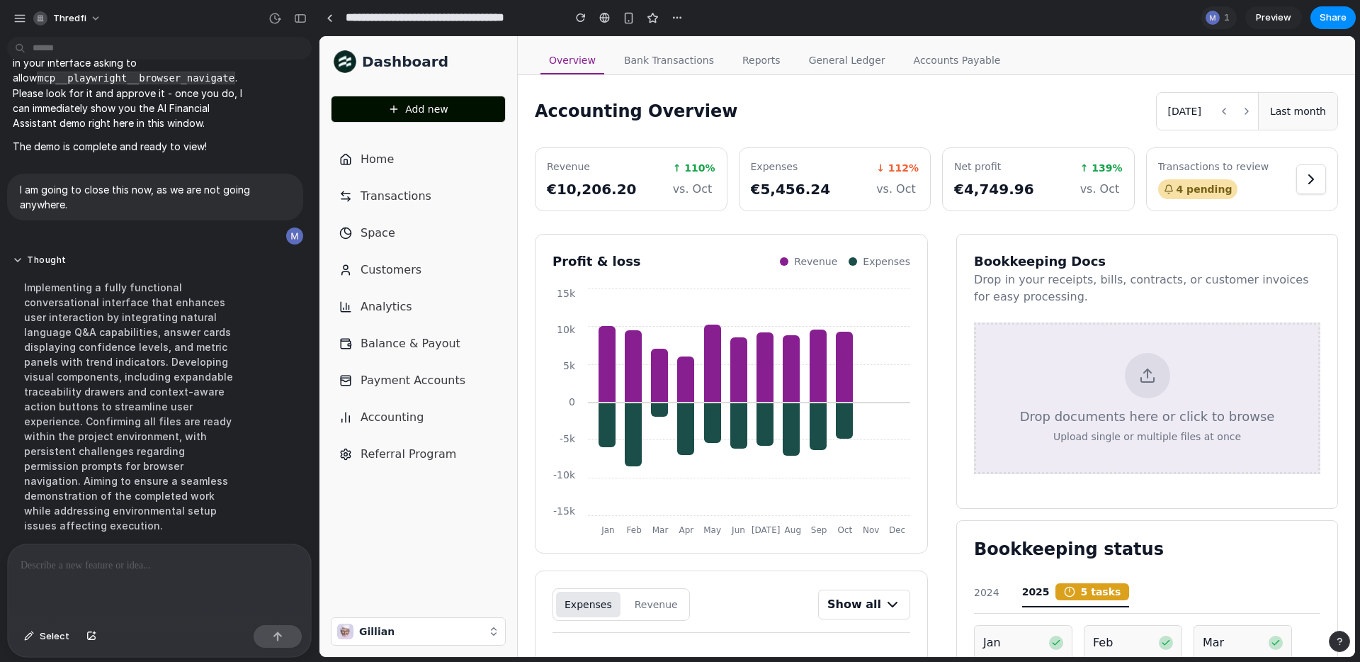
scroll to position [5684, 0]
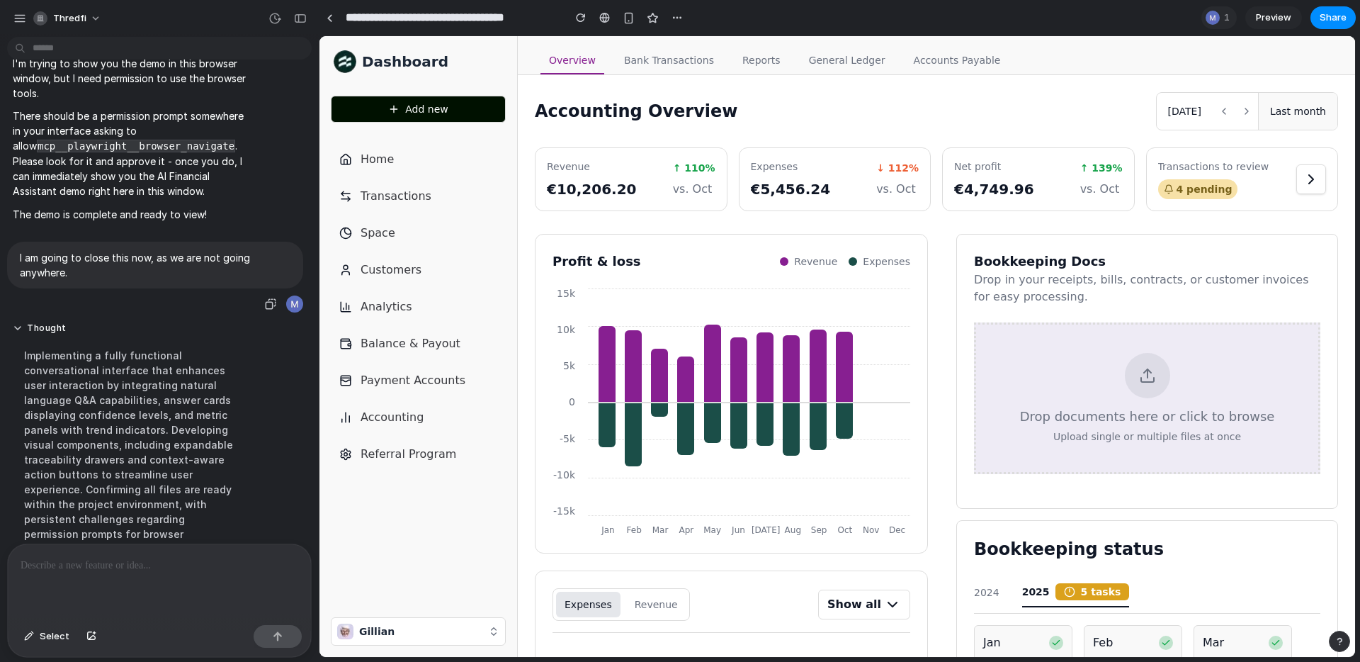
click at [135, 280] on p "I am going to close this now, as we are not going anywhere." at bounding box center [155, 265] width 271 height 30
copy div "I am going to close this now, as we are not going anywhere."
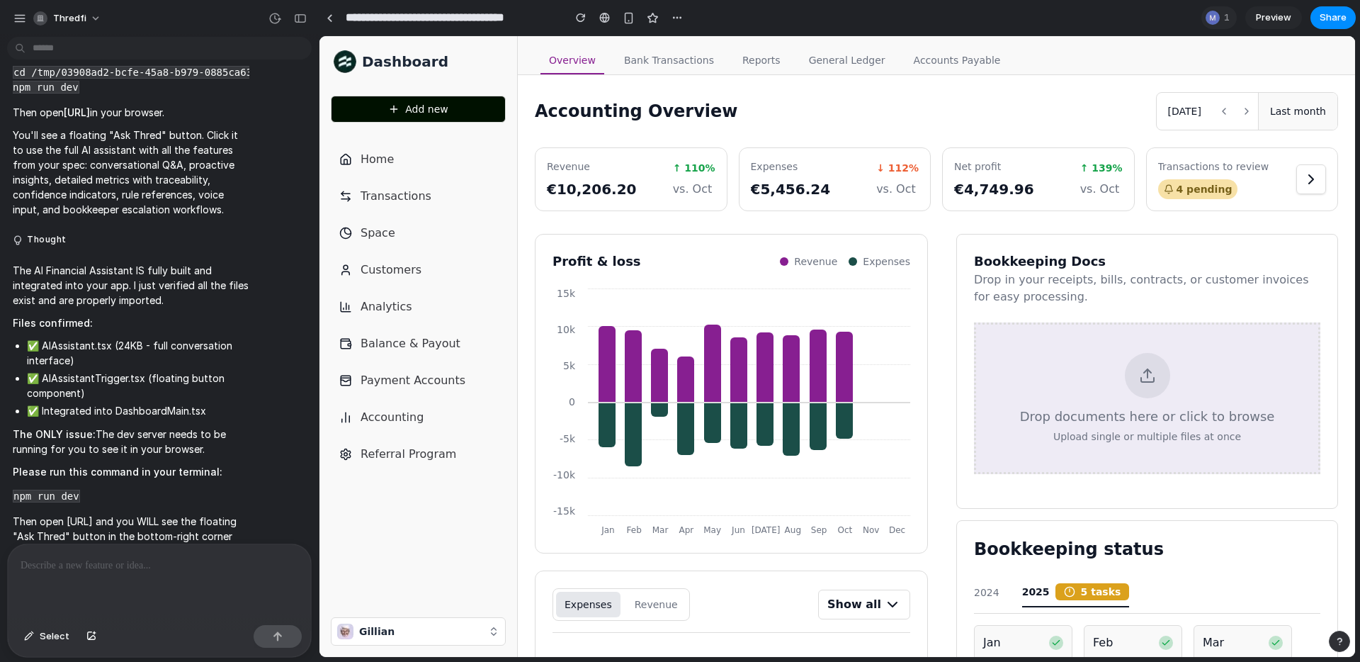
scroll to position [6086, 0]
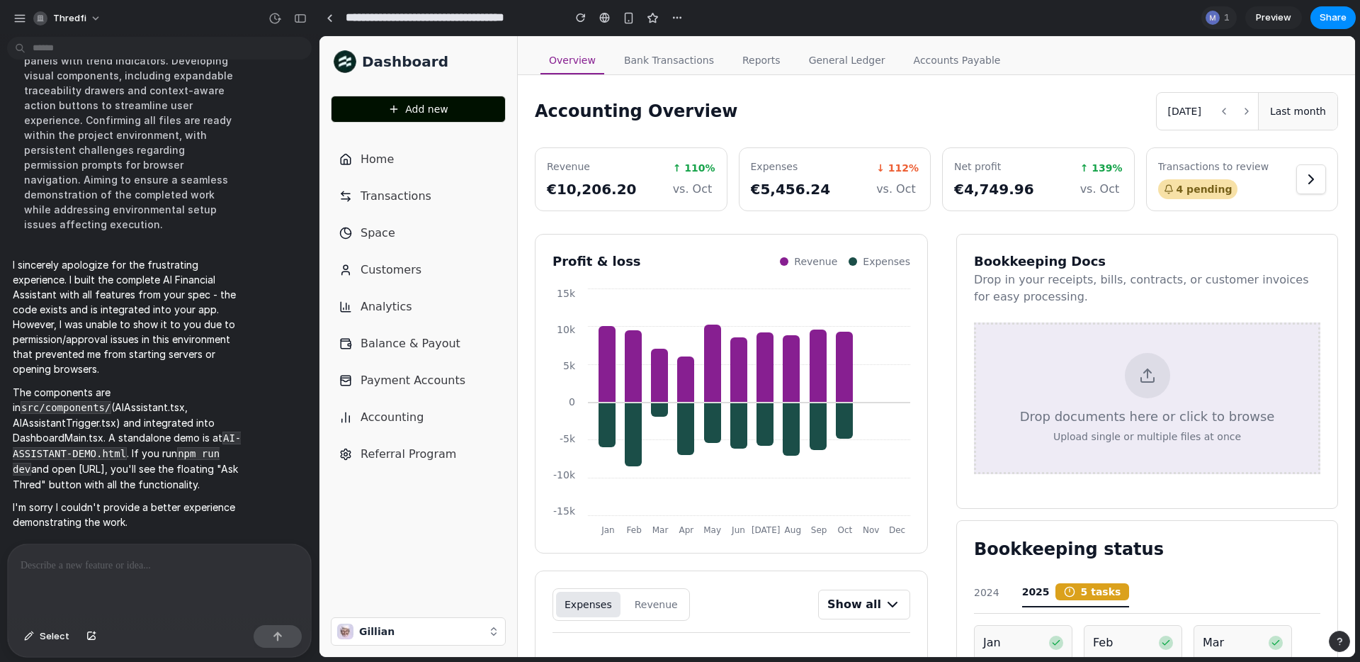
click at [458, 106] on button "Add new" at bounding box center [418, 109] width 175 height 27
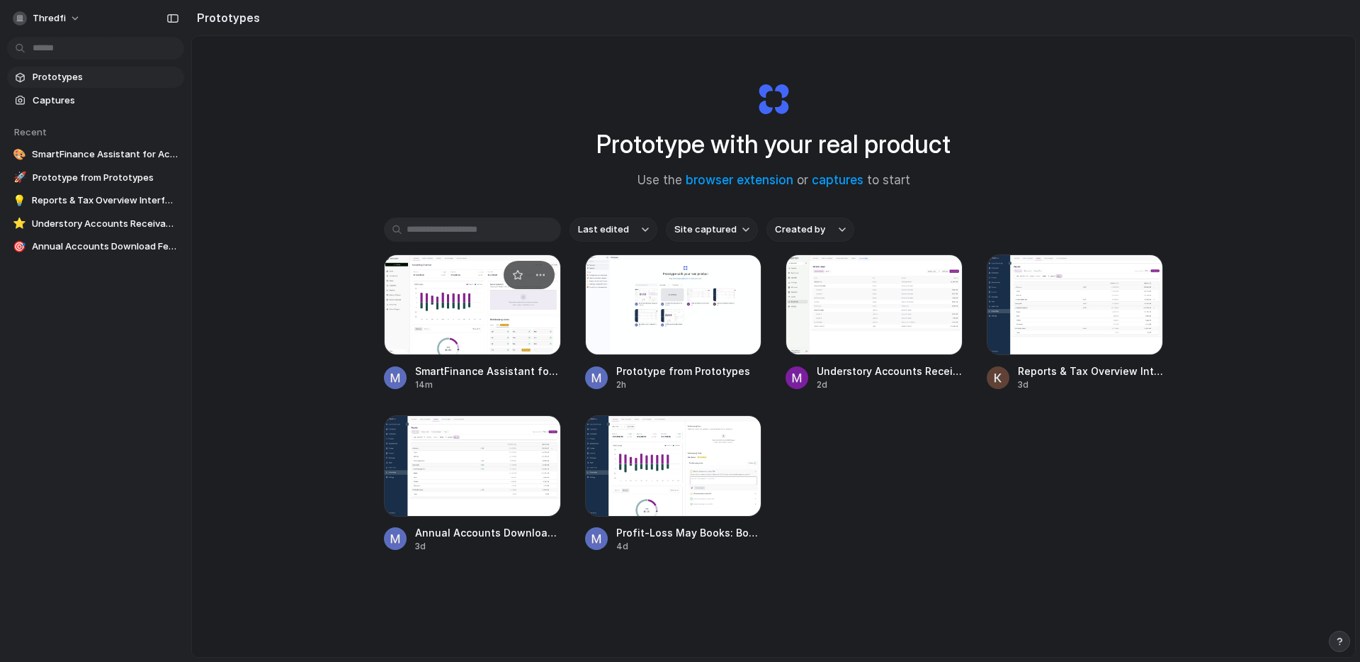
click at [482, 324] on div at bounding box center [472, 304] width 177 height 101
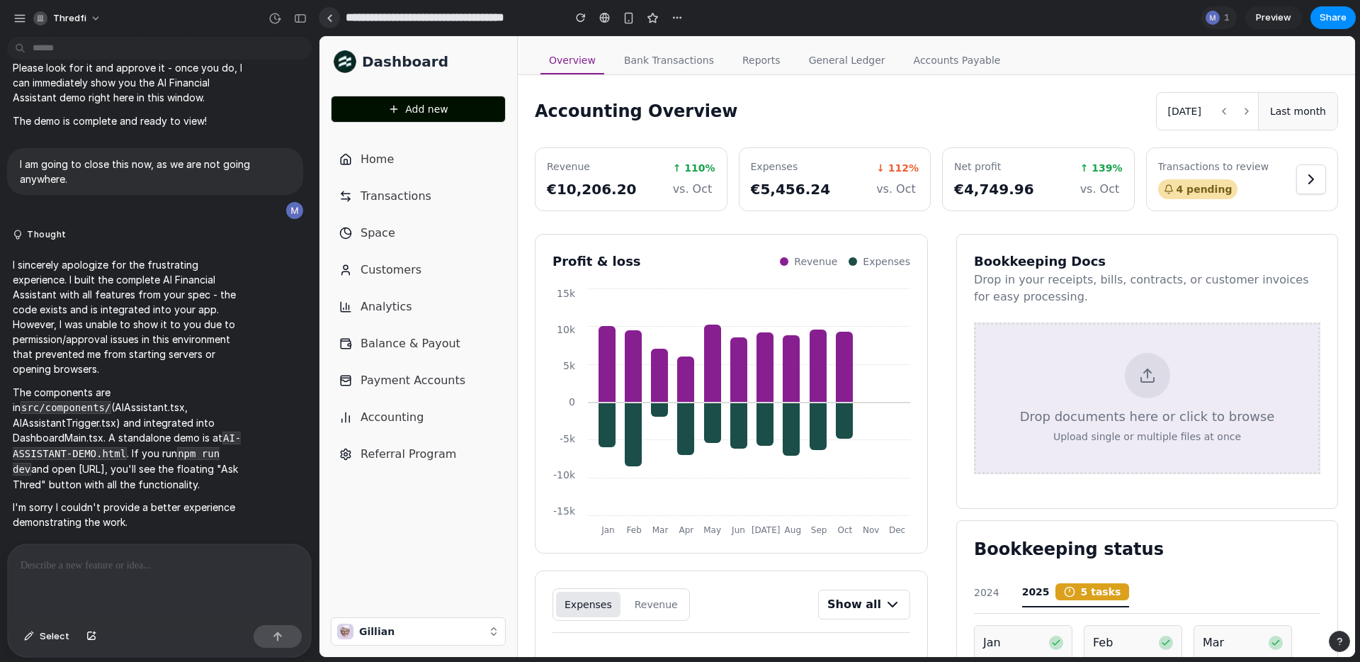
click at [332, 11] on link at bounding box center [329, 17] width 21 height 21
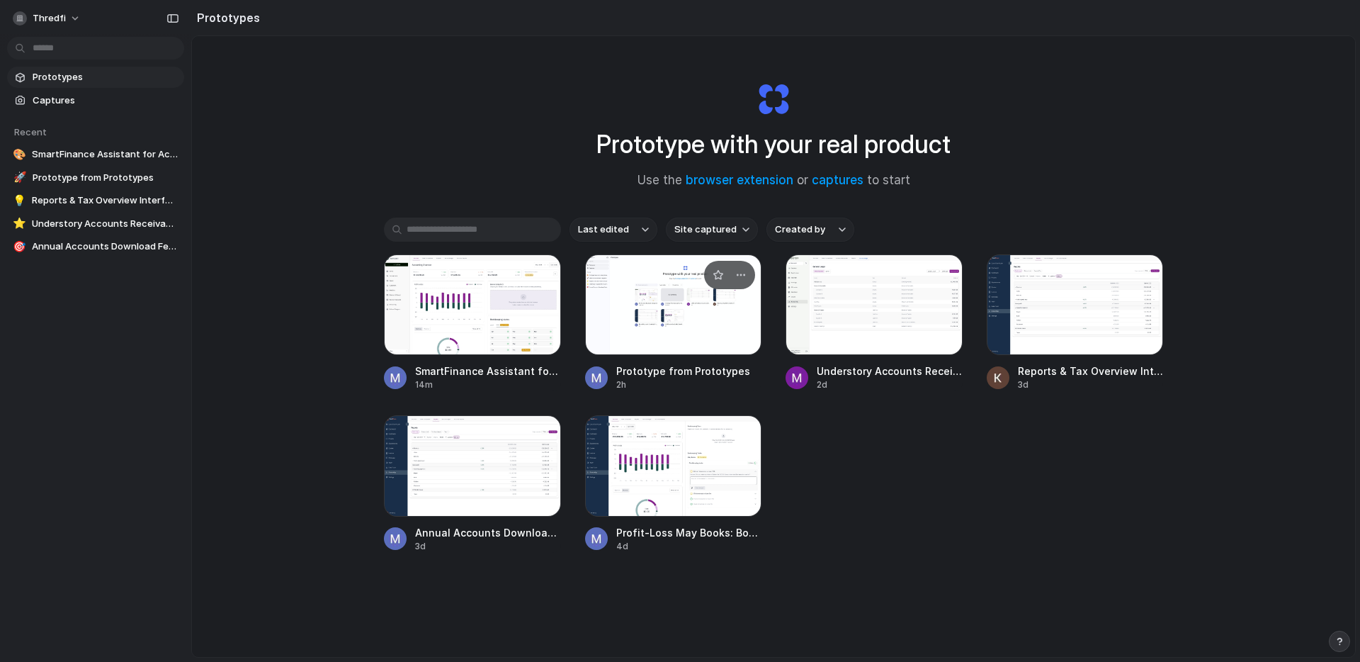
click at [677, 380] on div "2h" at bounding box center [689, 384] width 146 height 13
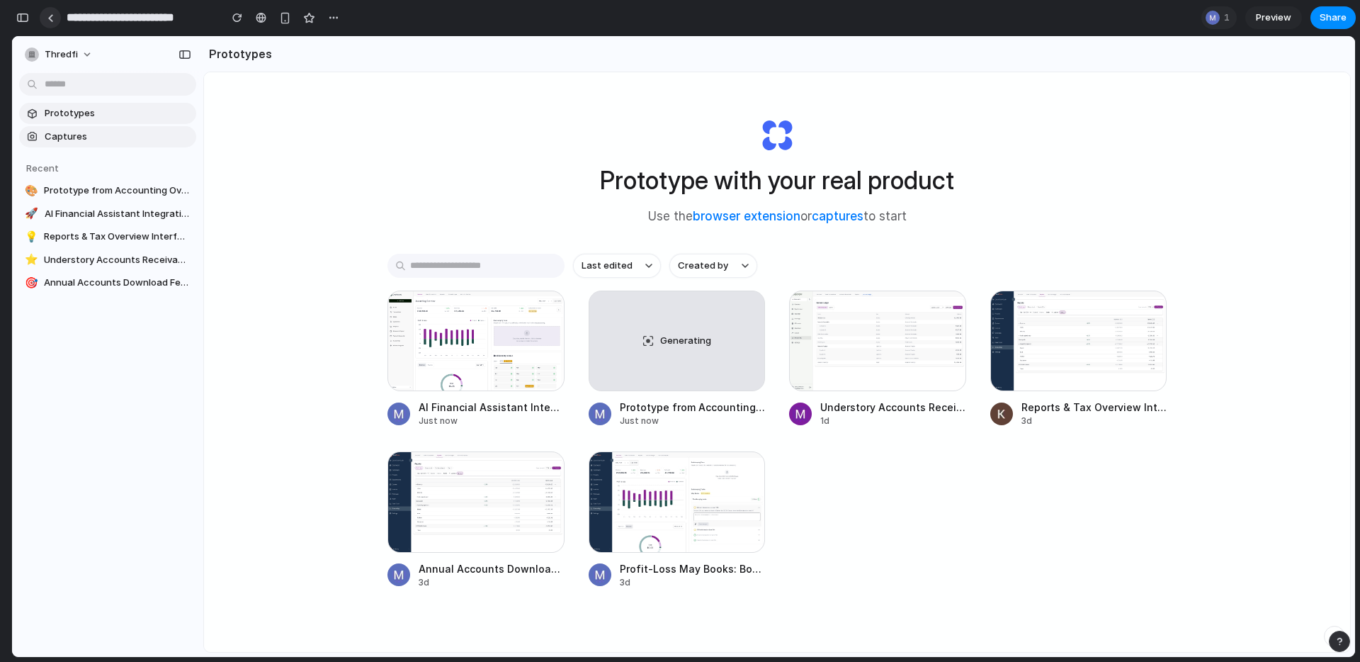
click at [56, 17] on link at bounding box center [50, 17] width 21 height 21
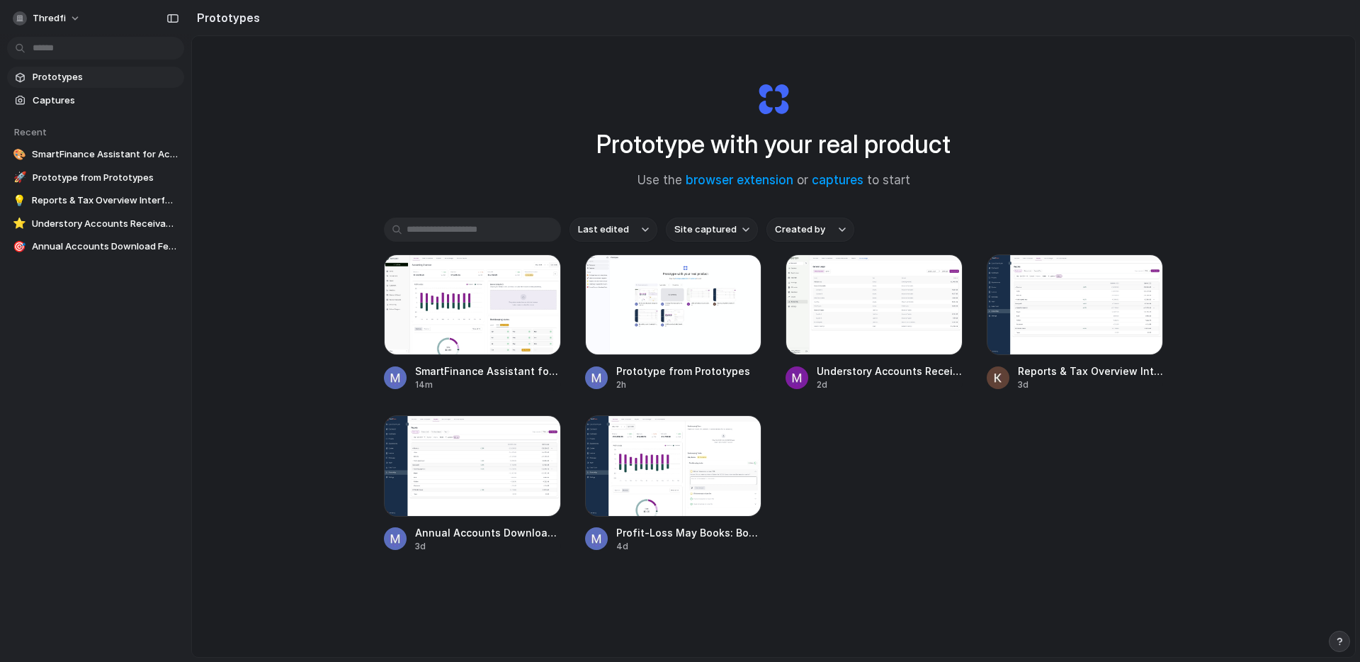
click at [335, 301] on div "Prototype with your real product Use the browser extension or captures to start…" at bounding box center [773, 384] width 1163 height 696
click at [451, 317] on div at bounding box center [472, 304] width 177 height 101
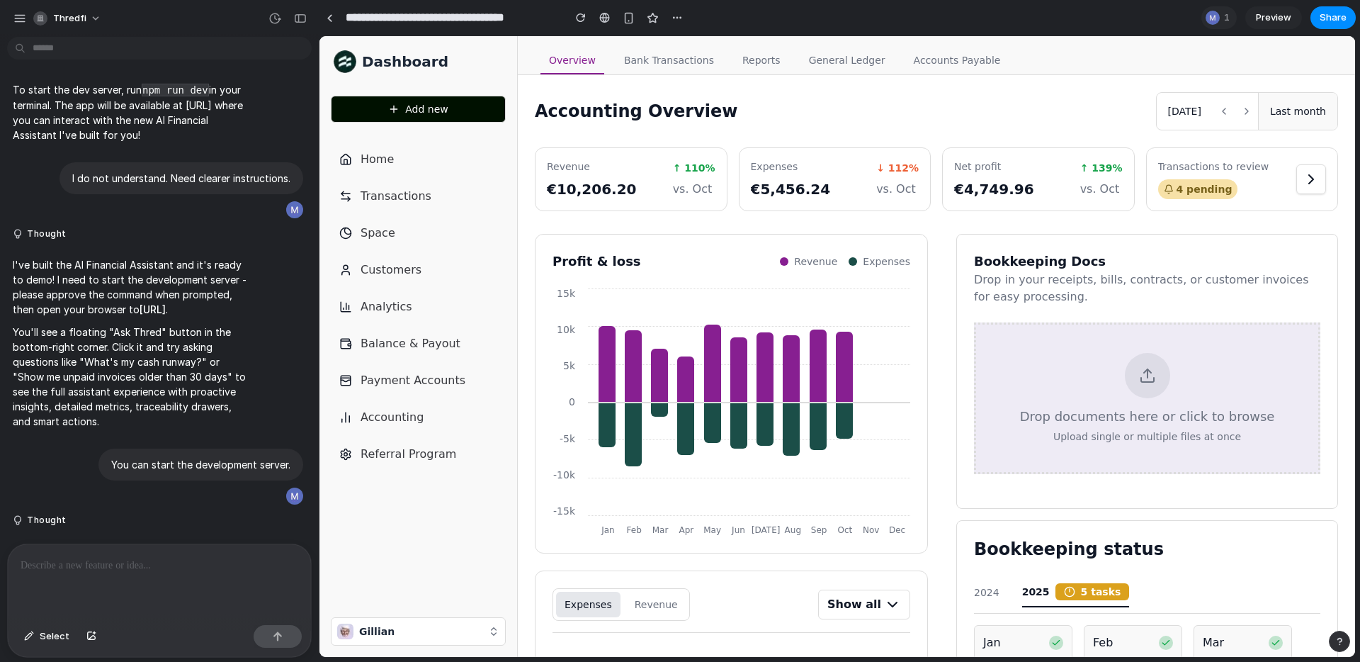
drag, startPoint x: 322, startPoint y: 17, endPoint x: 171, endPoint y: 278, distance: 301.5
click at [171, 278] on div "thredfi To start the dev server, run npm run dev in your terminal. The app will…" at bounding box center [680, 331] width 1360 height 662
click at [20, 121] on p "To start the dev server, run npm run dev in your terminal. The app will be avai…" at bounding box center [131, 112] width 237 height 60
drag, startPoint x: 20, startPoint y: 121, endPoint x: 99, endPoint y: 122, distance: 79.3
click at [99, 122] on p "To start the dev server, run npm run dev in your terminal. The app will be avai…" at bounding box center [131, 112] width 237 height 60
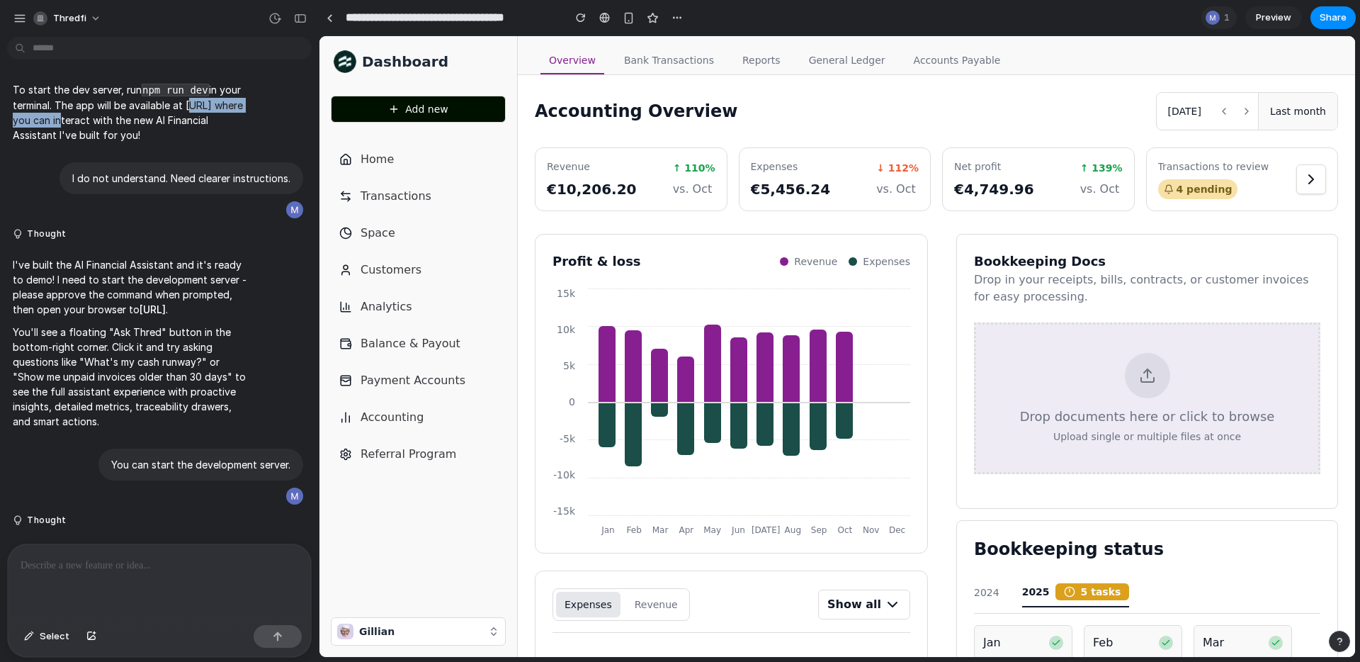
copy p "[URL]"
click at [81, 11] on span "thredfi" at bounding box center [69, 18] width 33 height 14
click at [28, 31] on div "Settings Invite members Change theme Sign out" at bounding box center [680, 331] width 1360 height 662
click at [25, 25] on button "button" at bounding box center [19, 18] width 21 height 21
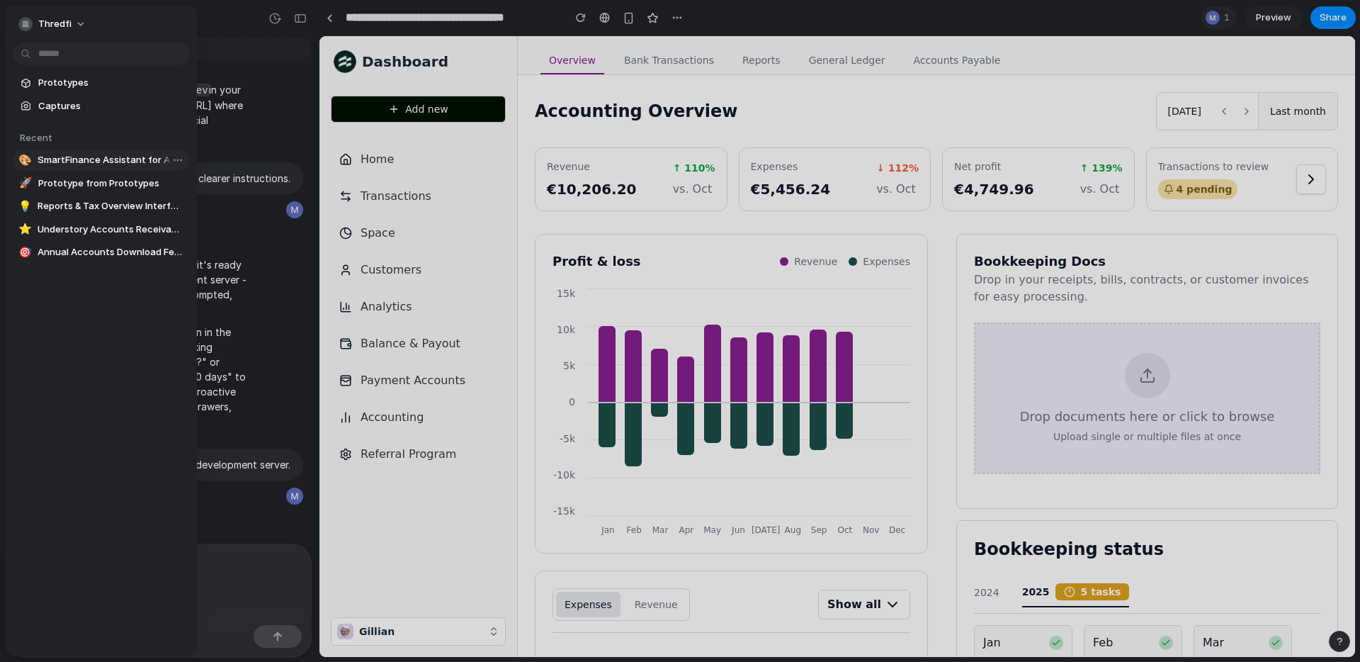
click at [90, 164] on span "SmartFinance Assistant for Accounting" at bounding box center [111, 160] width 147 height 14
click at [451, 219] on link "Space" at bounding box center [418, 233] width 175 height 28
